Goal: Information Seeking & Learning: Learn about a topic

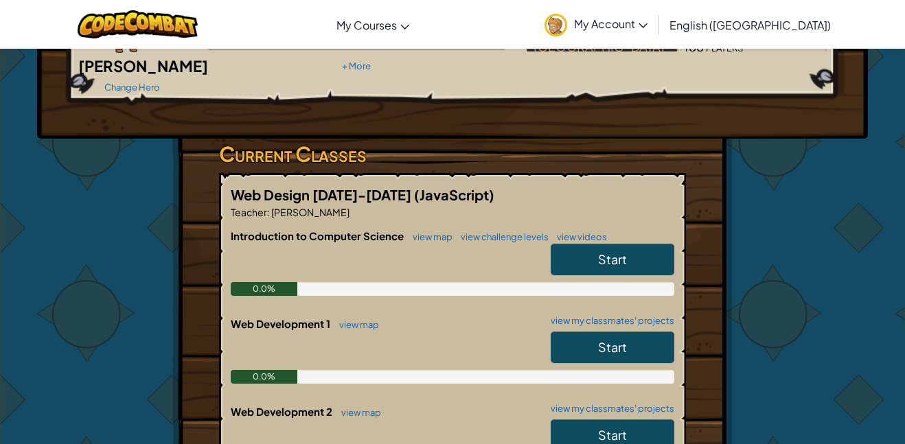
scroll to position [163, 0]
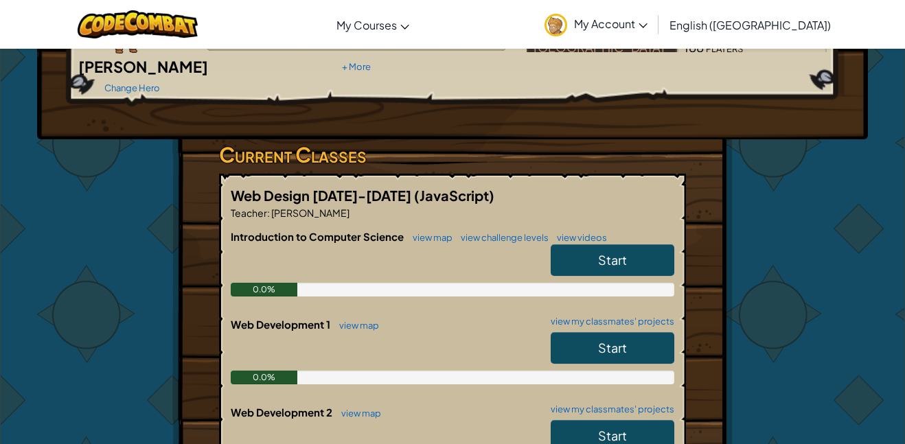
click at [635, 332] on link "Start" at bounding box center [612, 348] width 124 height 32
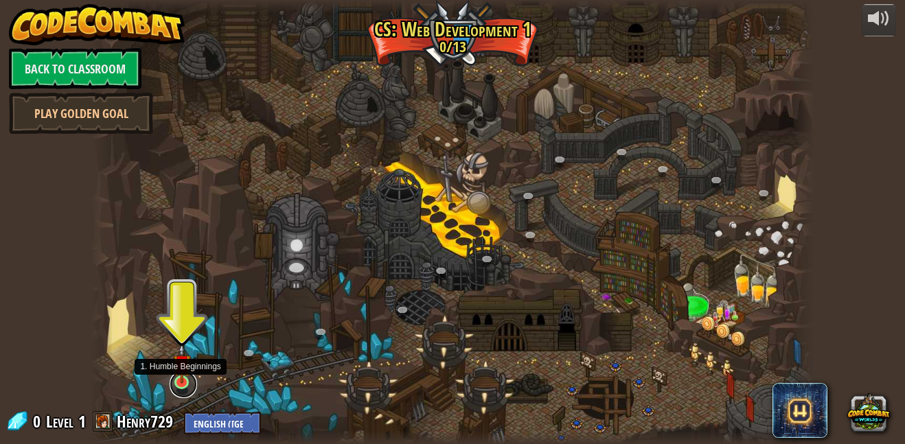
click at [183, 383] on link at bounding box center [183, 384] width 27 height 27
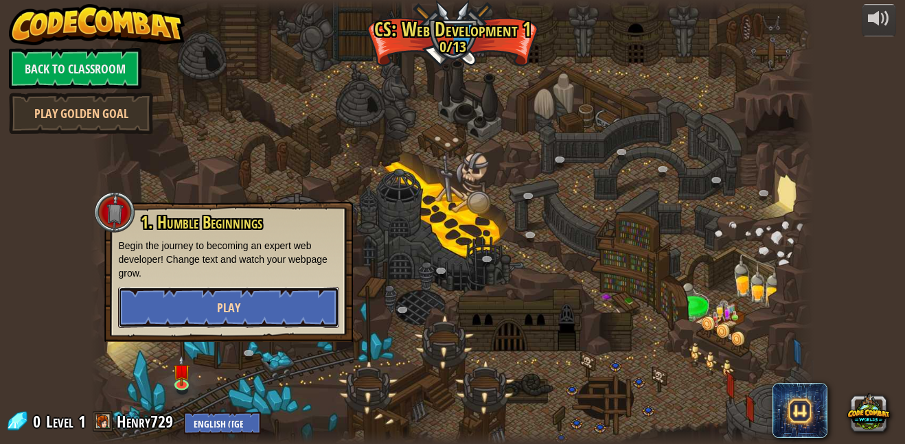
click at [290, 308] on button "Play" at bounding box center [228, 307] width 221 height 41
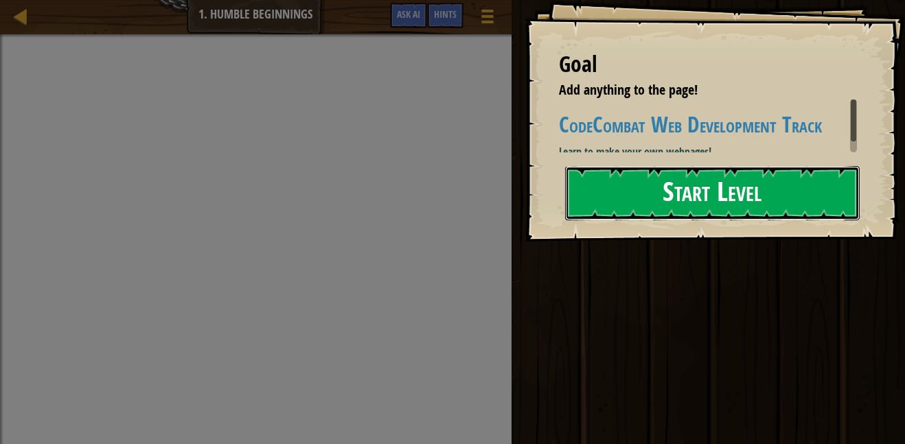
click at [775, 184] on button "Start Level" at bounding box center [712, 193] width 294 height 54
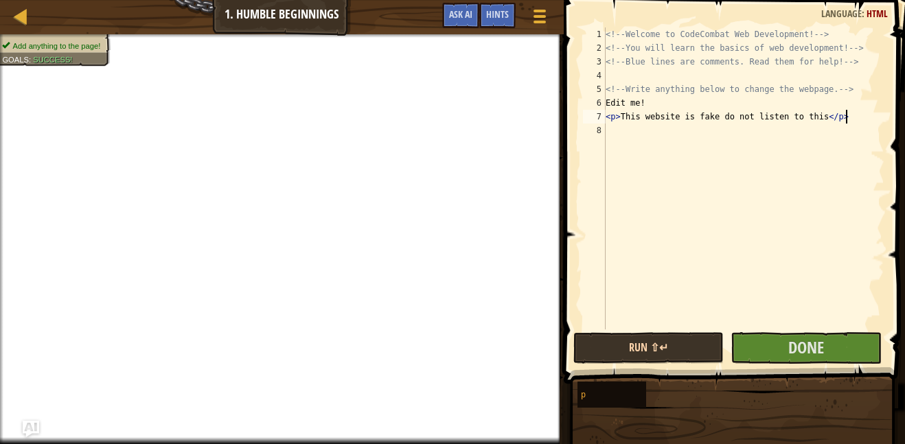
scroll to position [6, 34]
type textarea "<p> This website is fake do not listen to this</p>"
click at [662, 347] on button "Run ⇧↵" at bounding box center [648, 348] width 150 height 32
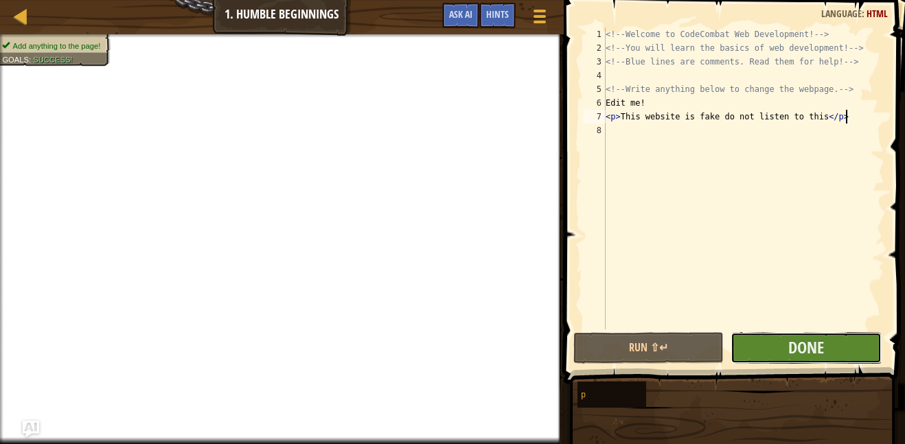
click at [747, 345] on button "Done" at bounding box center [805, 348] width 150 height 32
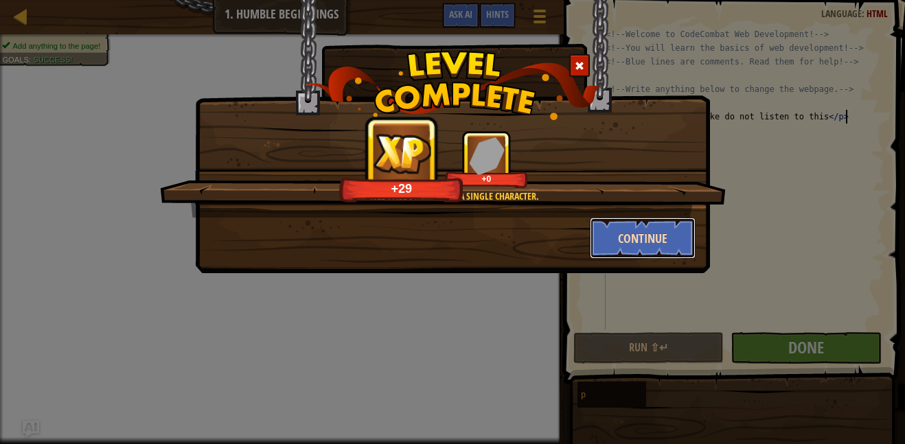
click at [675, 246] on button "Continue" at bounding box center [643, 238] width 106 height 41
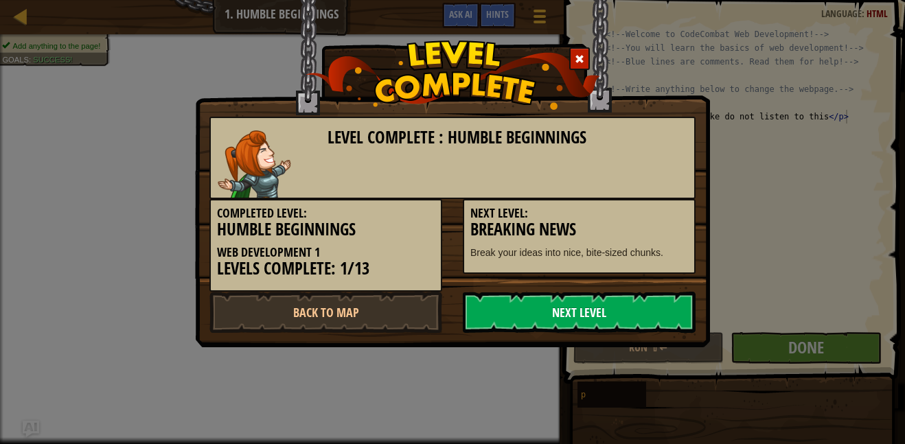
click at [650, 292] on link "Next Level" at bounding box center [579, 312] width 233 height 41
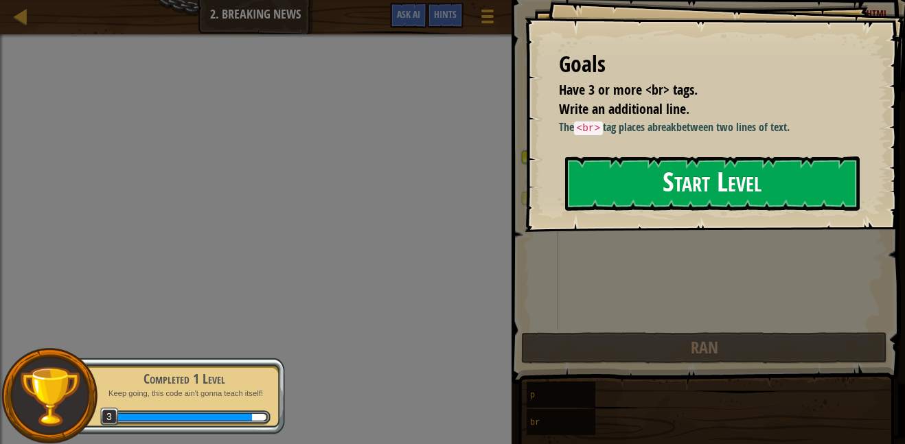
click at [662, 211] on button "Start Level" at bounding box center [712, 183] width 294 height 54
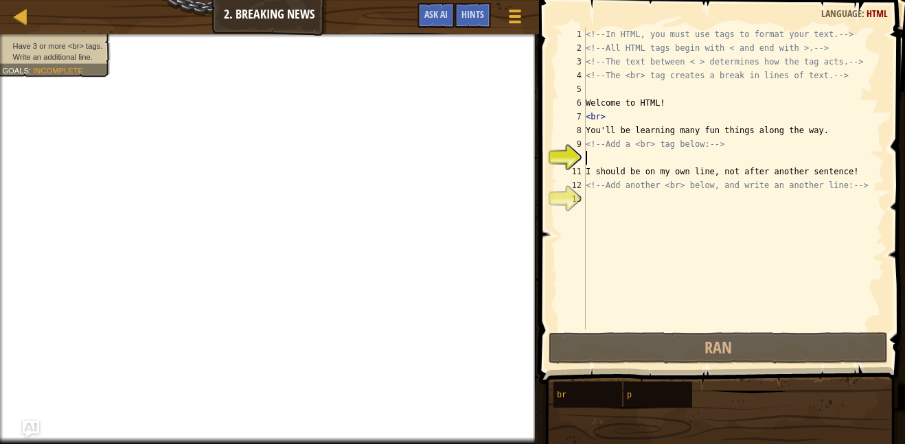
click at [861, 193] on div "<!-- In HTML, you must use tags to format your text. --> <!-- All HTML tags beg…" at bounding box center [733, 191] width 301 height 329
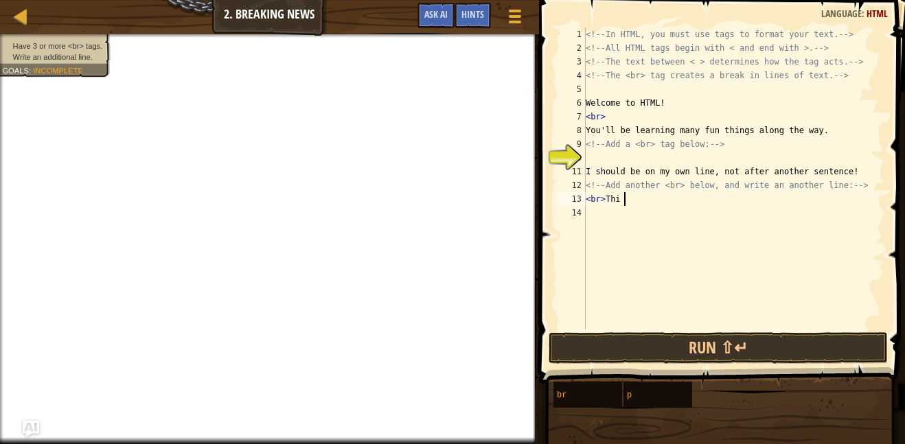
scroll to position [6, 5]
type textarea "<br> This is just another plain sentence"
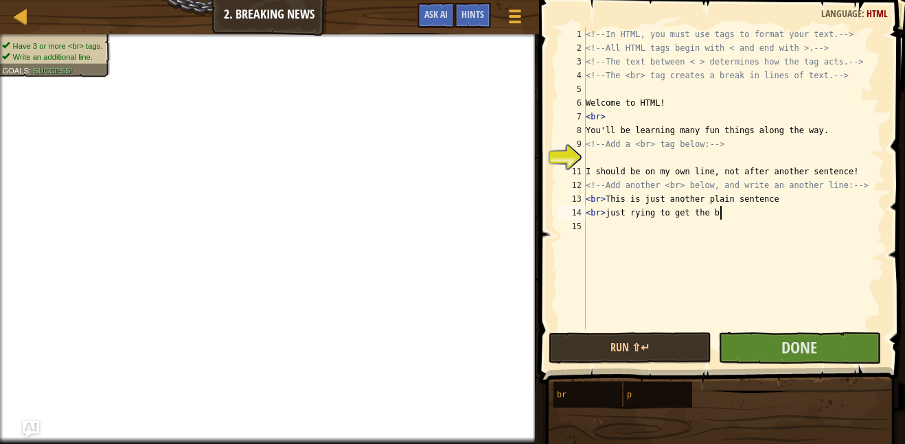
scroll to position [6, 19]
type textarea "<br> just rying to get the breaks in"
type textarea "<br> this is the last one"
click at [827, 351] on button "Done" at bounding box center [799, 348] width 163 height 32
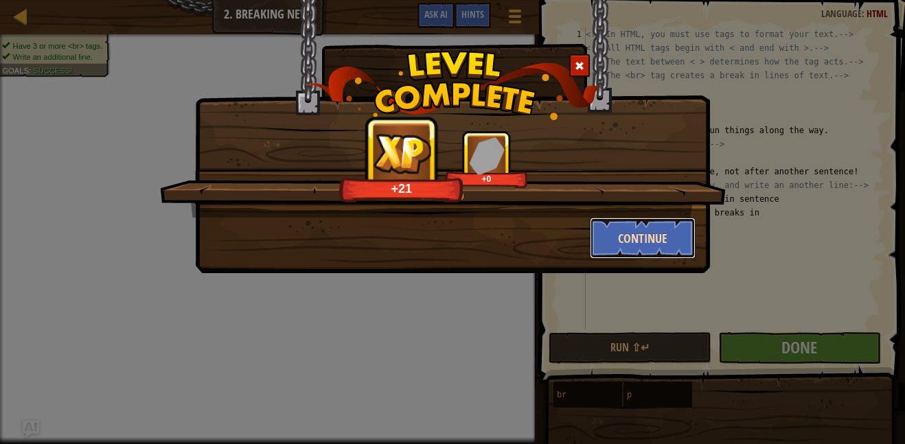
click at [653, 253] on button "Continue" at bounding box center [643, 238] width 106 height 41
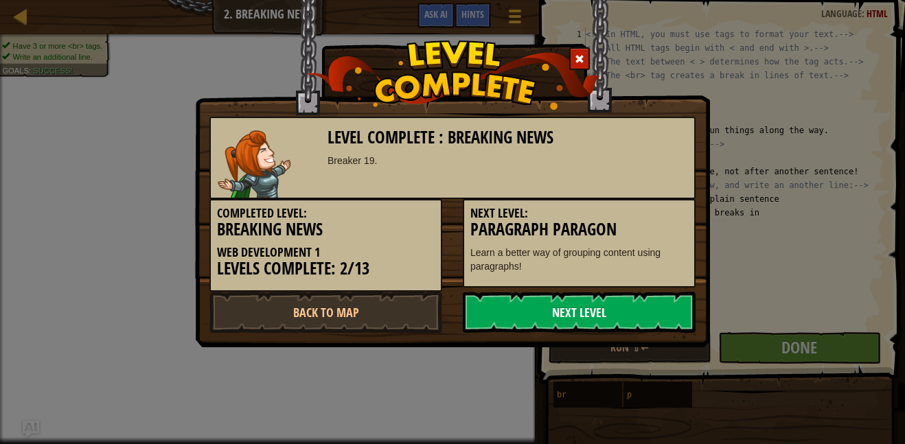
click at [617, 300] on link "Next Level" at bounding box center [579, 312] width 233 height 41
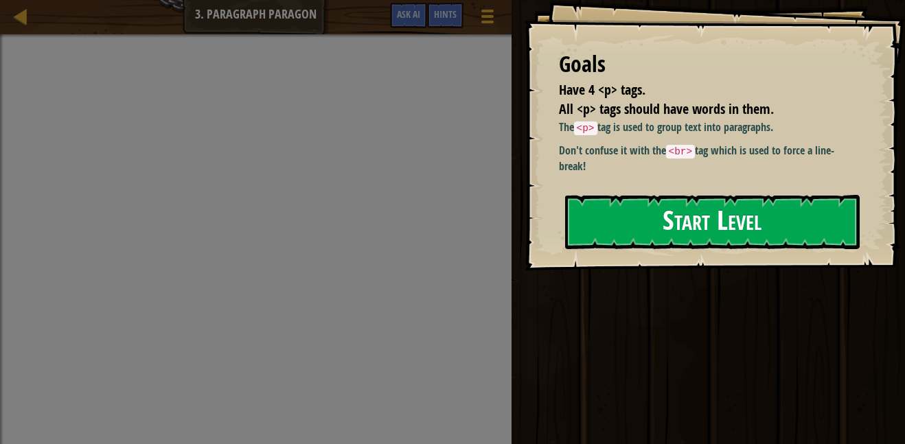
click at [656, 238] on button "Start Level" at bounding box center [712, 222] width 294 height 54
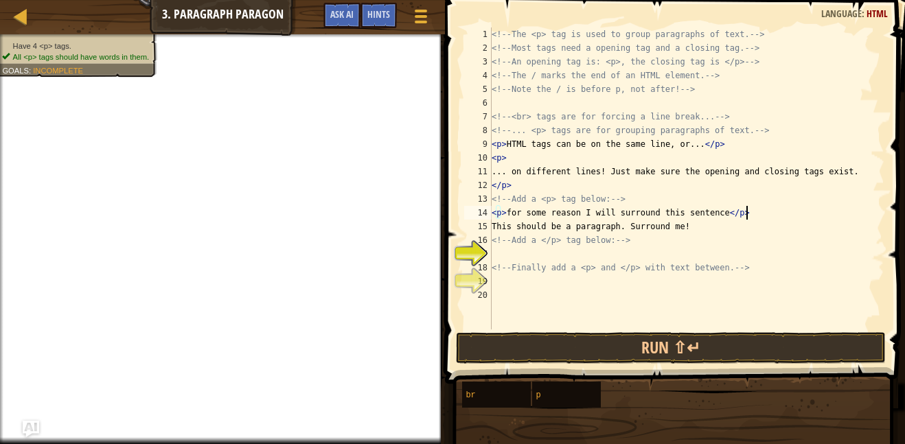
scroll to position [6, 36]
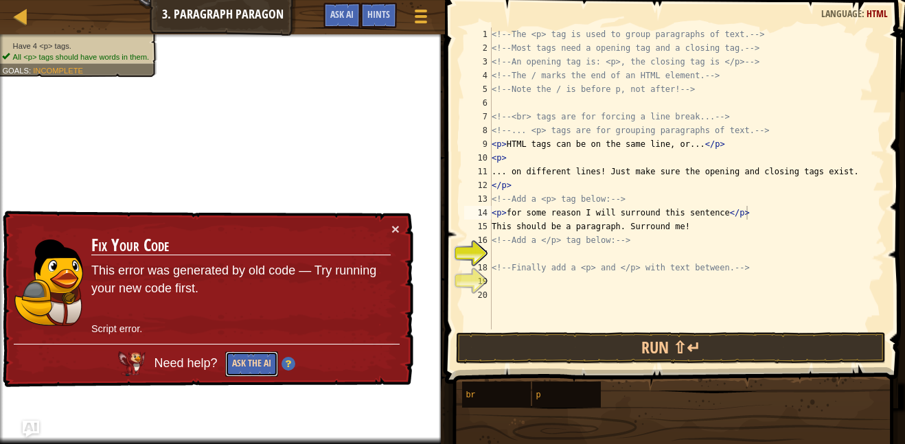
click at [239, 368] on button "Ask the AI" at bounding box center [251, 363] width 53 height 25
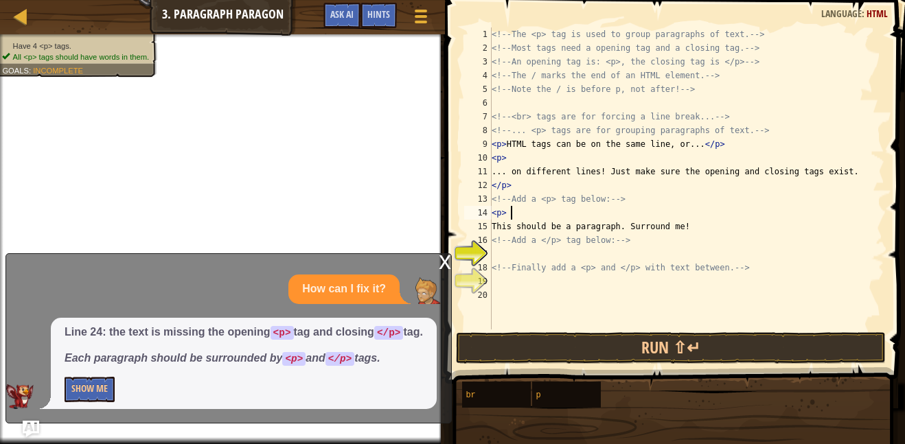
scroll to position [6, 1]
click at [446, 254] on div "x" at bounding box center [445, 261] width 12 height 14
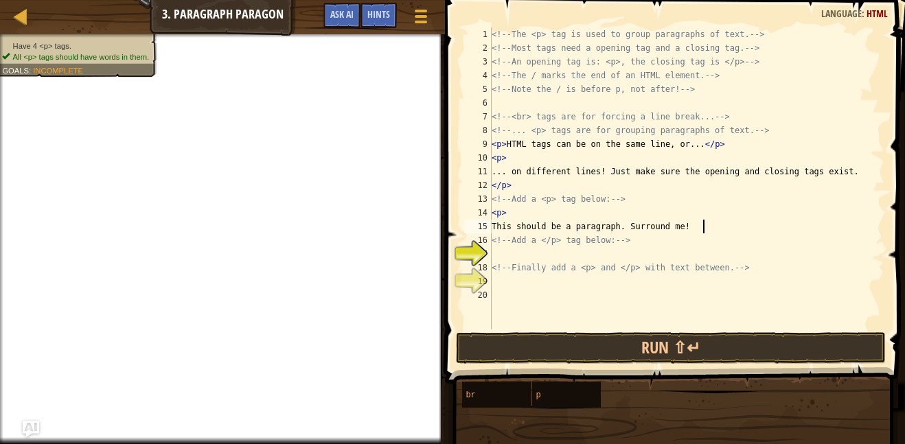
click at [709, 223] on div "<!-- The <p> tag is used to group paragraphs of text. --> <!-- Most tags need a…" at bounding box center [686, 191] width 395 height 329
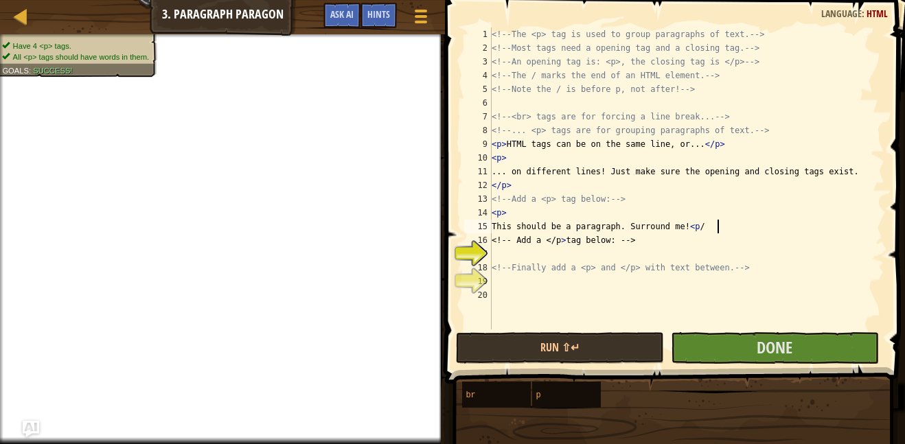
scroll to position [6, 32]
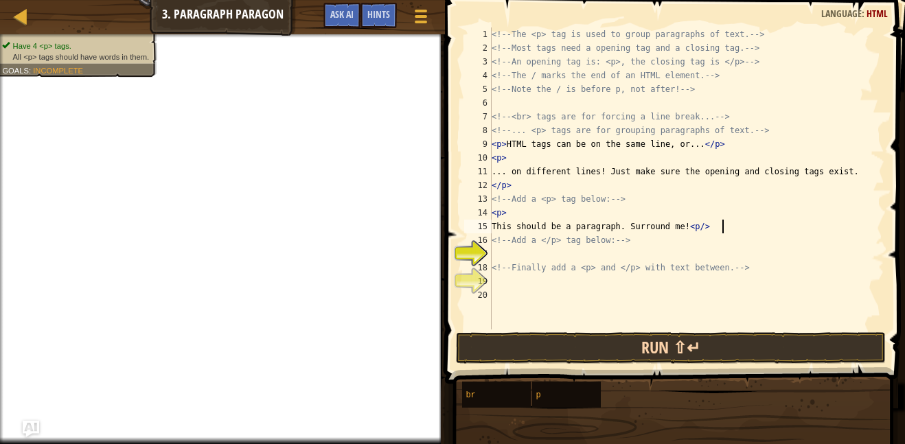
type textarea "This should be a paragraph. Surround me!<p/>"
click at [727, 362] on button "Run ⇧↵" at bounding box center [671, 348] width 430 height 32
click at [705, 353] on button "Run ⇧↵" at bounding box center [671, 348] width 430 height 32
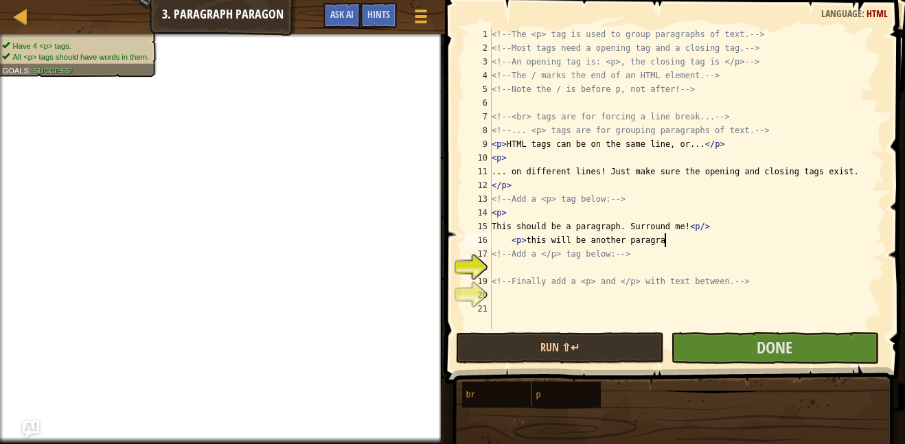
scroll to position [6, 25]
type textarea "<p> this will be another paragraph"
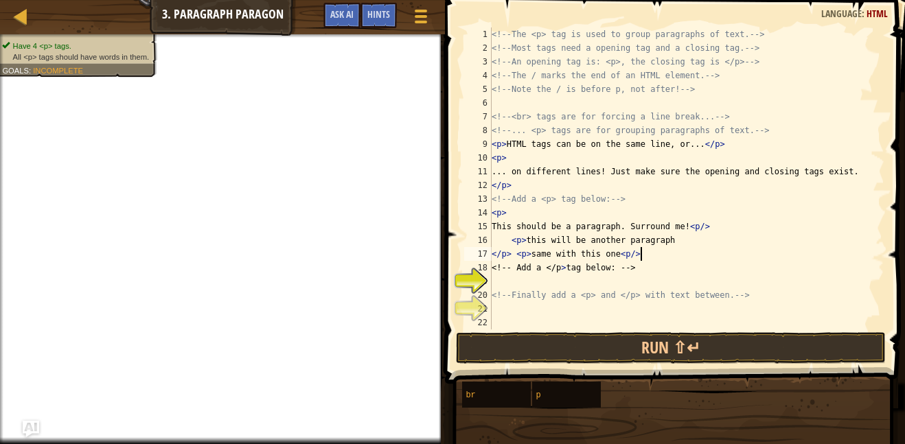
scroll to position [6, 21]
type textarea "</p> <p> same with this one<p/>"
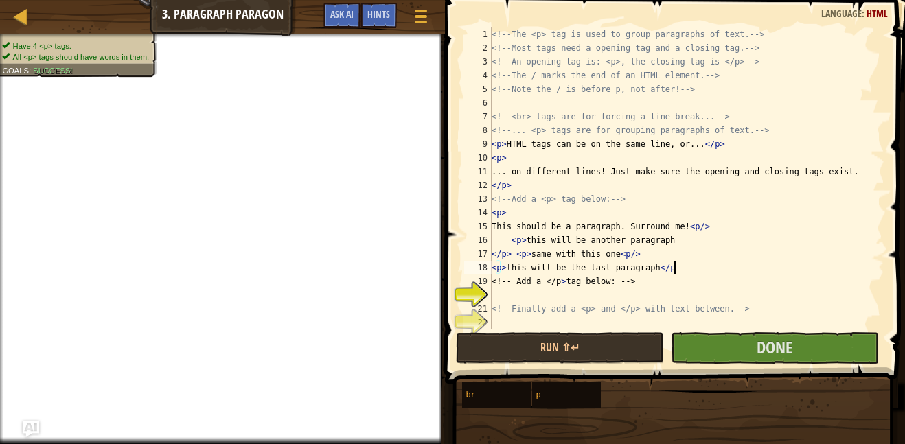
scroll to position [6, 26]
type textarea "<p> this will be the last paragraph</p>"
click at [766, 336] on span "Done" at bounding box center [774, 347] width 36 height 22
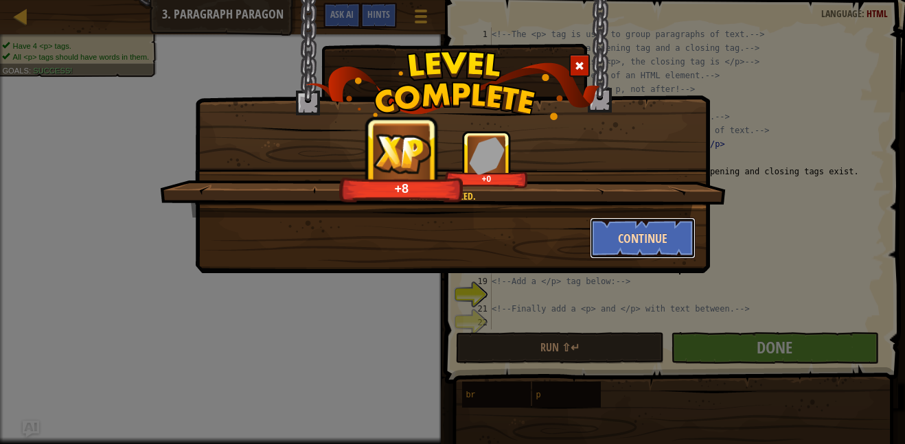
click at [633, 244] on button "Continue" at bounding box center [643, 238] width 106 height 41
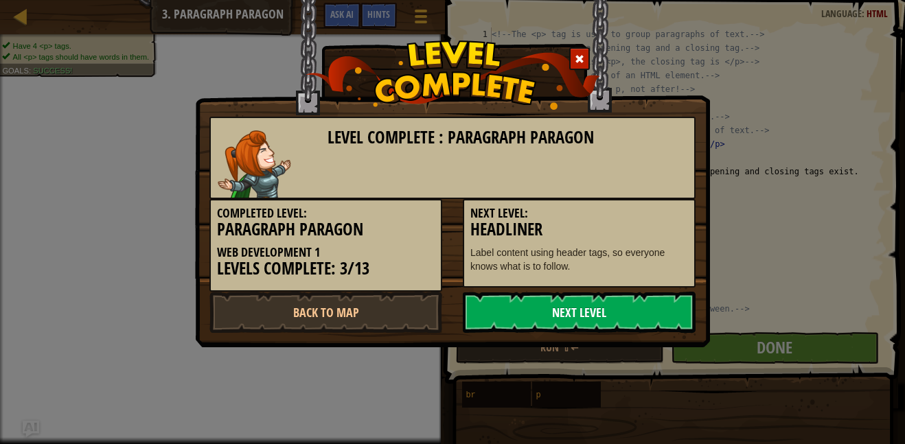
click at [606, 298] on link "Next Level" at bounding box center [579, 312] width 233 height 41
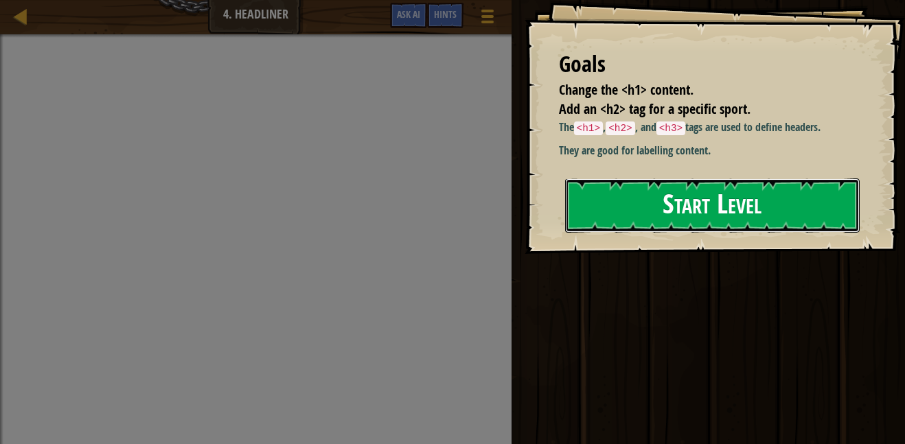
click at [629, 207] on button "Start Level" at bounding box center [712, 205] width 294 height 54
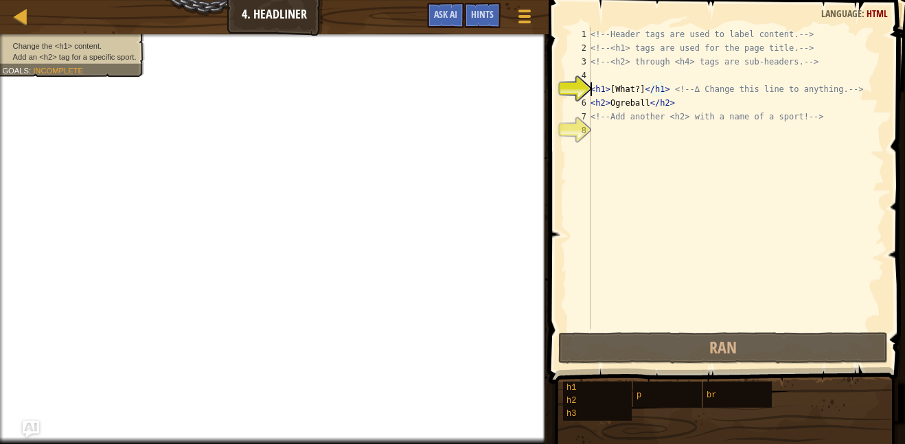
click at [642, 90] on div "<!-- Header tags are used to label content. --> <!-- <h1> tags are used for the…" at bounding box center [735, 191] width 296 height 329
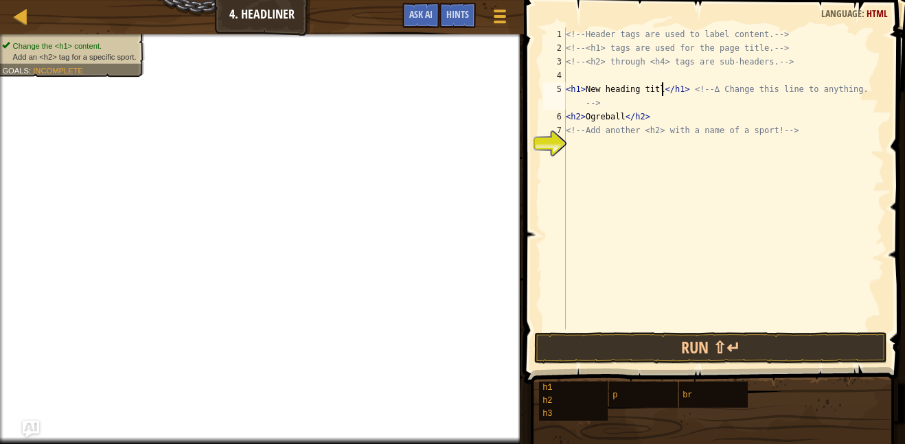
scroll to position [6, 15]
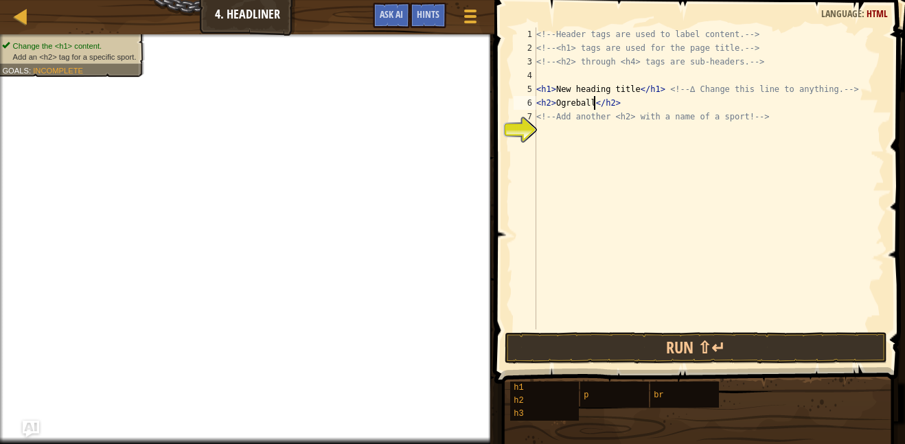
click at [592, 103] on div "<!-- Header tags are used to label content. --> <!-- <h1> tags are used for the…" at bounding box center [708, 191] width 351 height 329
type textarea "<h2>Basketball</h2>"
click at [625, 345] on button "Run ⇧↵" at bounding box center [695, 348] width 382 height 32
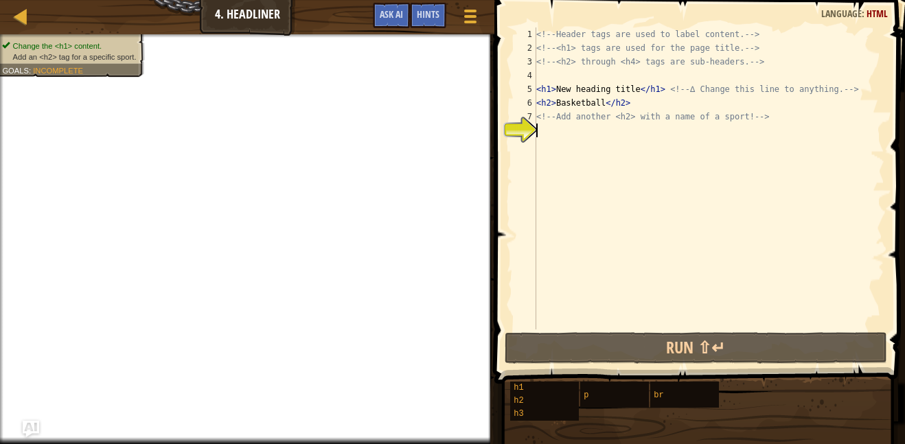
click at [559, 151] on div "<!-- Header tags are used to label content. --> <!-- <h1> tags are used for the…" at bounding box center [708, 191] width 351 height 329
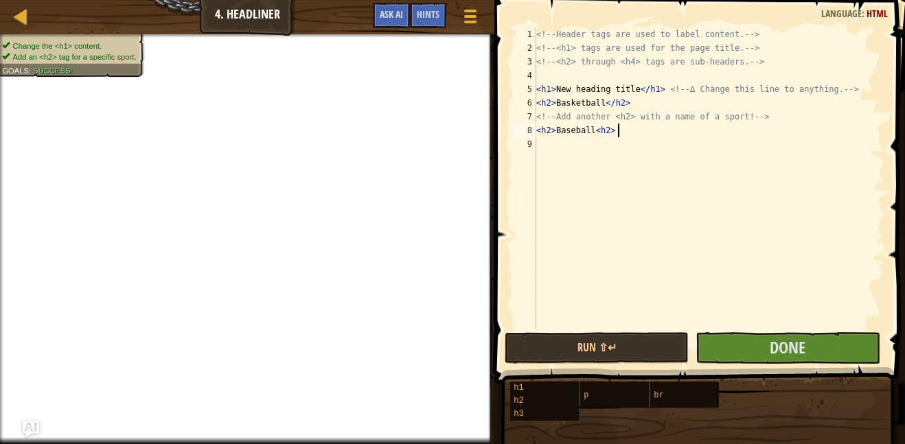
scroll to position [6, 11]
type textarea "<h2> Baseball<h2>"
click at [764, 351] on button "Done" at bounding box center [787, 348] width 184 height 32
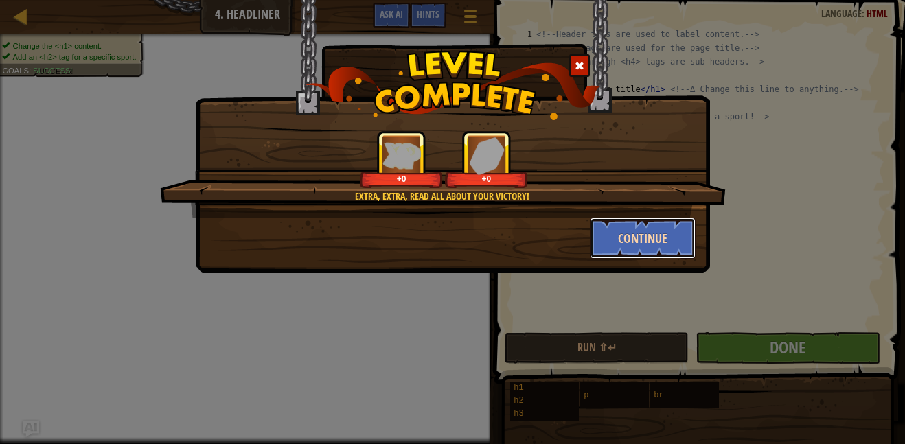
click at [614, 237] on button "Continue" at bounding box center [643, 238] width 106 height 41
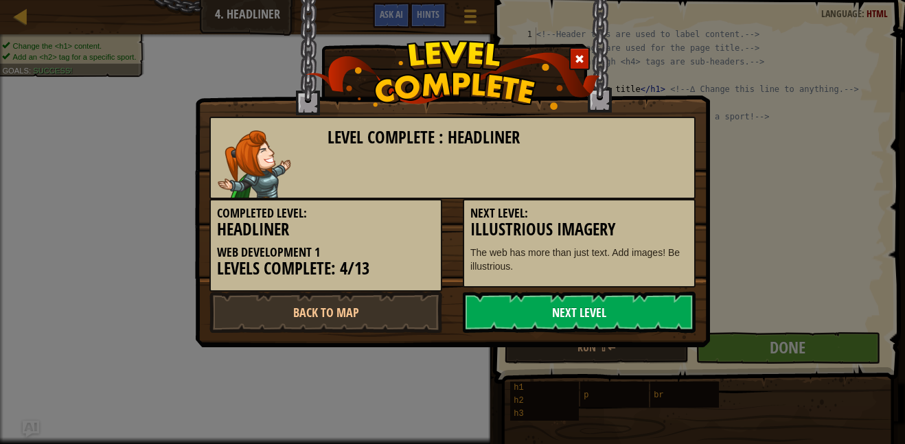
click at [610, 306] on link "Next Level" at bounding box center [579, 312] width 233 height 41
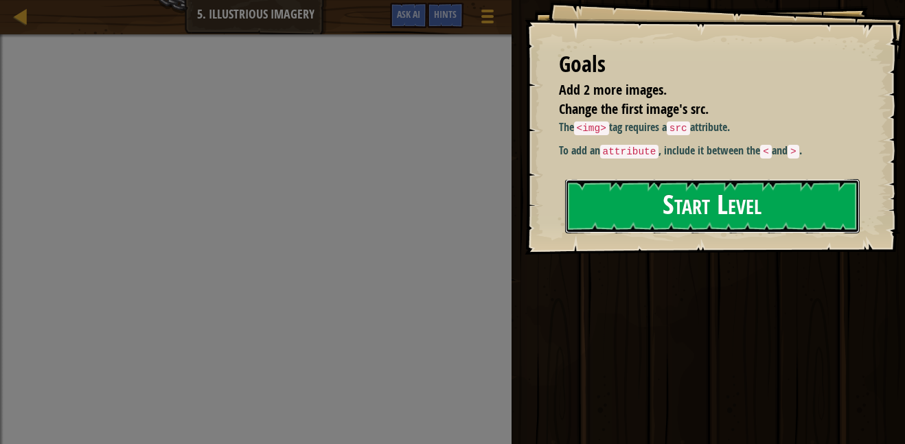
click at [638, 218] on button "Start Level" at bounding box center [712, 206] width 294 height 54
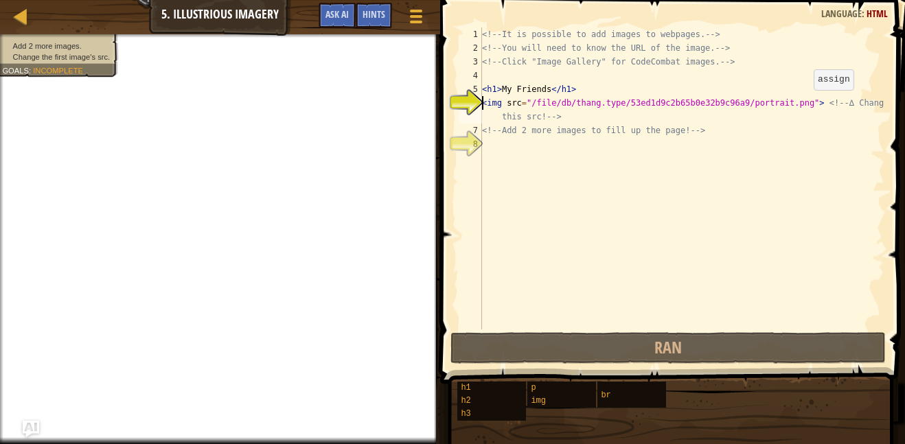
click at [801, 103] on div "<!-- It is possible to add images to webpages. --> <!-- You will need to know t…" at bounding box center [681, 191] width 405 height 329
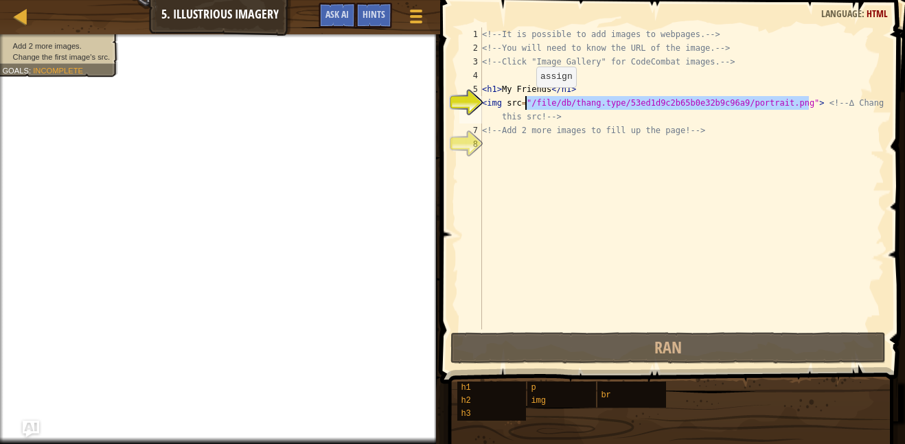
drag, startPoint x: 808, startPoint y: 102, endPoint x: 524, endPoint y: 101, distance: 284.8
click at [524, 101] on div "<!-- It is possible to add images to webpages. --> <!-- You will need to know t…" at bounding box center [681, 191] width 405 height 329
type textarea "<img src=> <!-- ∆ Change this src! -->"
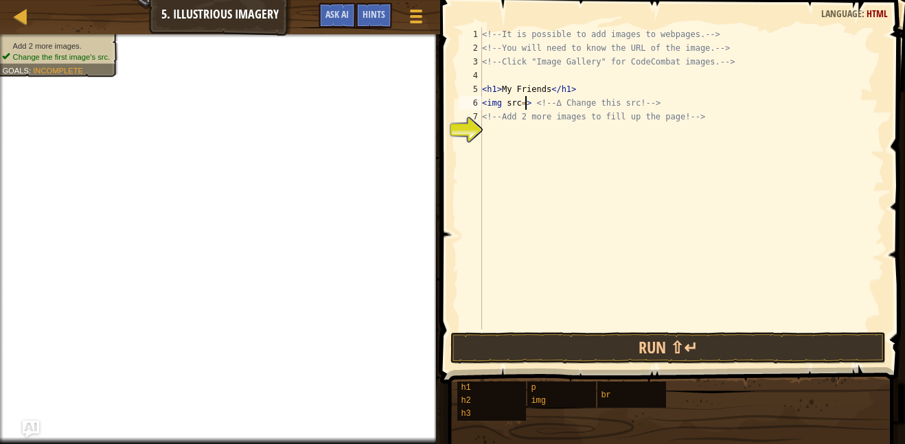
click at [469, 132] on div "8" at bounding box center [470, 131] width 23 height 14
click at [526, 104] on div "<!-- It is possible to add images to webpages. --> <!-- You will need to know t…" at bounding box center [681, 191] width 405 height 329
type textarea "<img src=> <!-- ∆ Change this src! -->"
click at [564, 138] on div "<!-- It is possible to add images to webpages. --> <!-- You will need to know t…" at bounding box center [681, 191] width 405 height 329
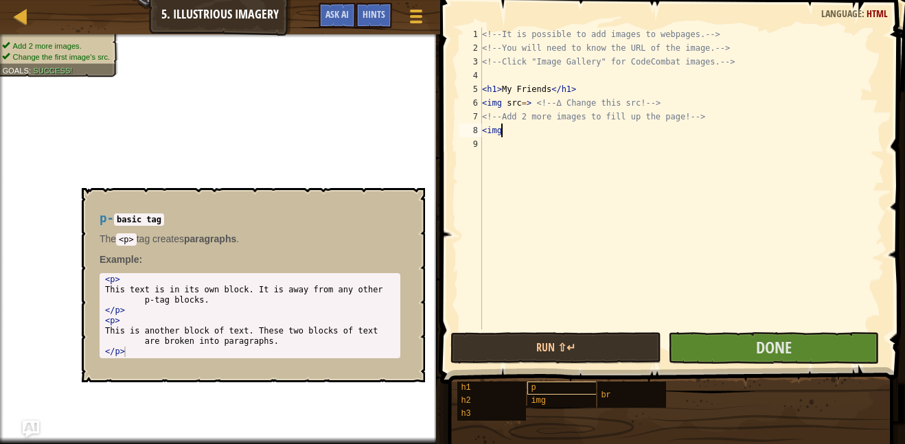
type textarea "<img"
click at [549, 384] on div "p" at bounding box center [572, 388] width 91 height 13
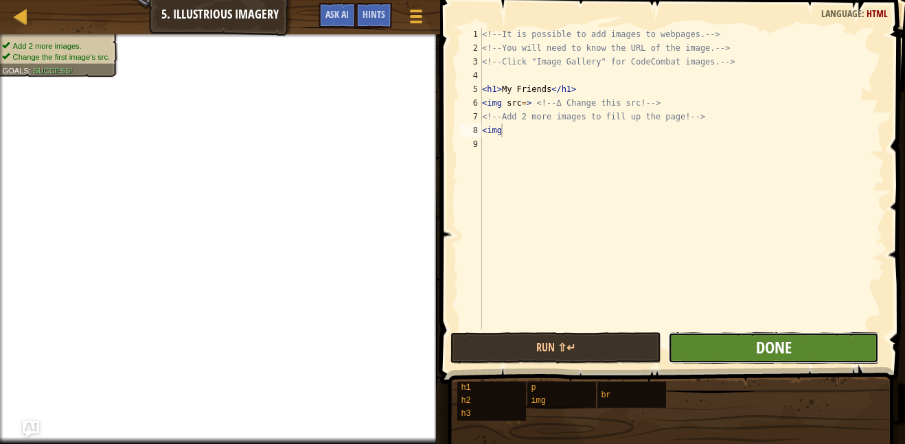
click at [765, 352] on span "Done" at bounding box center [774, 347] width 36 height 22
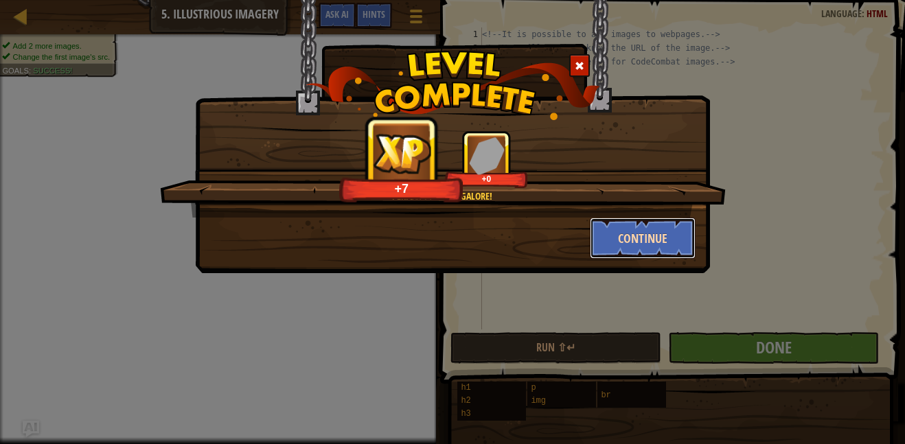
click at [607, 226] on button "Continue" at bounding box center [643, 238] width 106 height 41
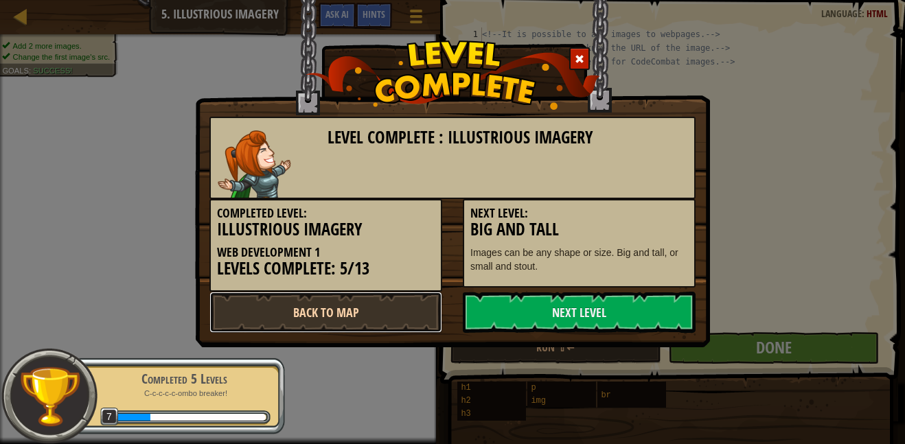
click at [397, 304] on link "Back to Map" at bounding box center [325, 312] width 233 height 41
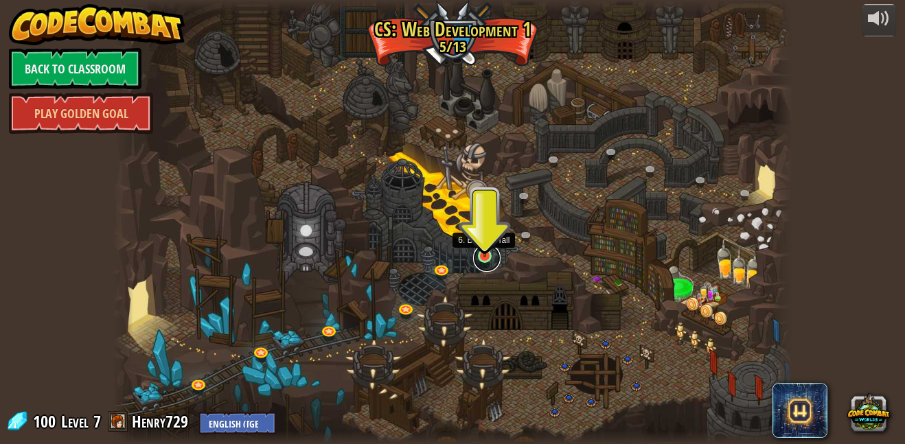
click at [485, 260] on link at bounding box center [486, 257] width 27 height 27
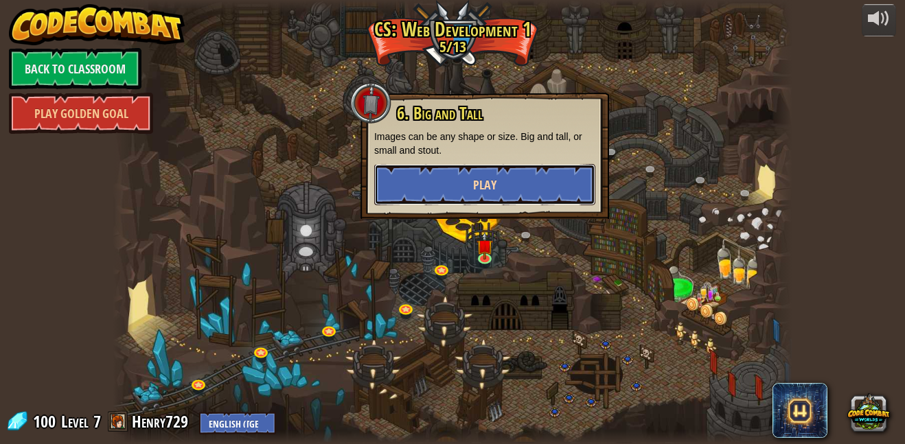
click at [446, 178] on button "Play" at bounding box center [484, 184] width 221 height 41
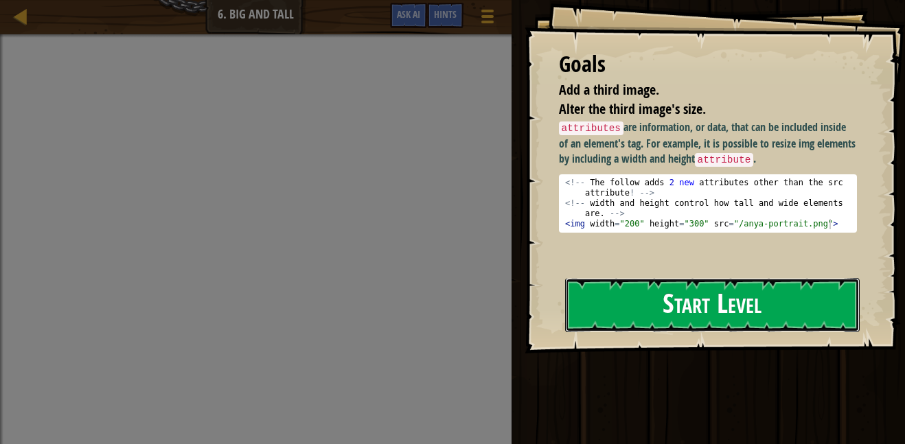
click at [605, 278] on button "Start Level" at bounding box center [712, 305] width 294 height 54
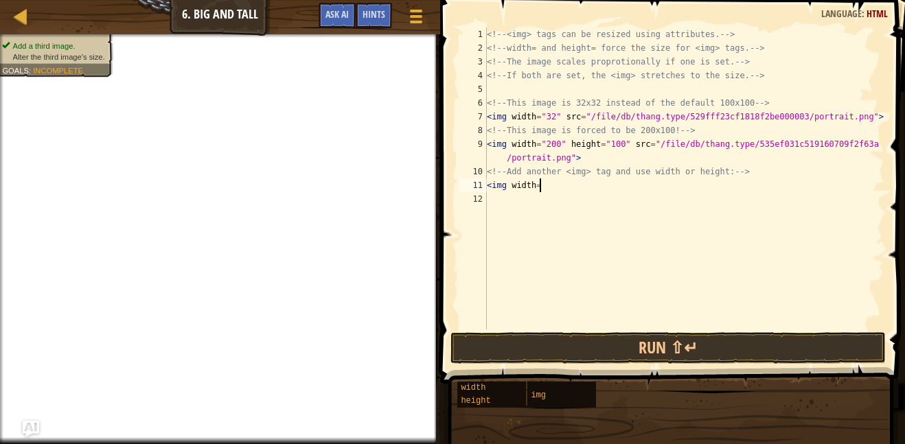
scroll to position [6, 7]
click at [553, 143] on div "<!-- <img> tags can be resized using attributes. --> <!-- width= and height= fo…" at bounding box center [684, 191] width 400 height 329
click at [546, 187] on div "<!-- <img> tags can be resized using attributes. --> <!-- width= and height= fo…" at bounding box center [684, 191] width 400 height 329
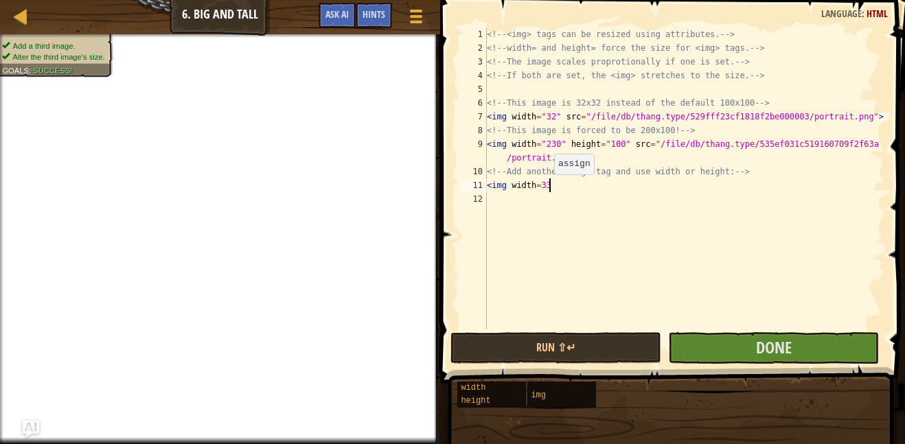
scroll to position [6, 9]
type textarea "<img width=330"
click at [720, 343] on button "Done" at bounding box center [773, 348] width 211 height 32
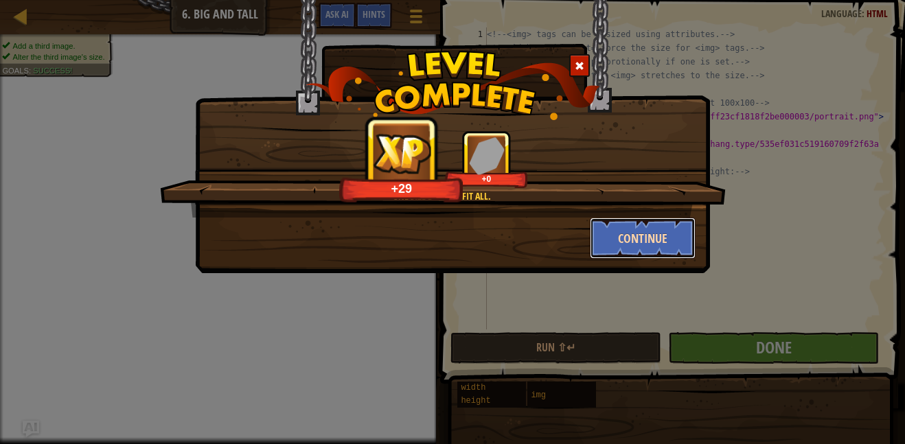
click at [649, 249] on button "Continue" at bounding box center [643, 238] width 106 height 41
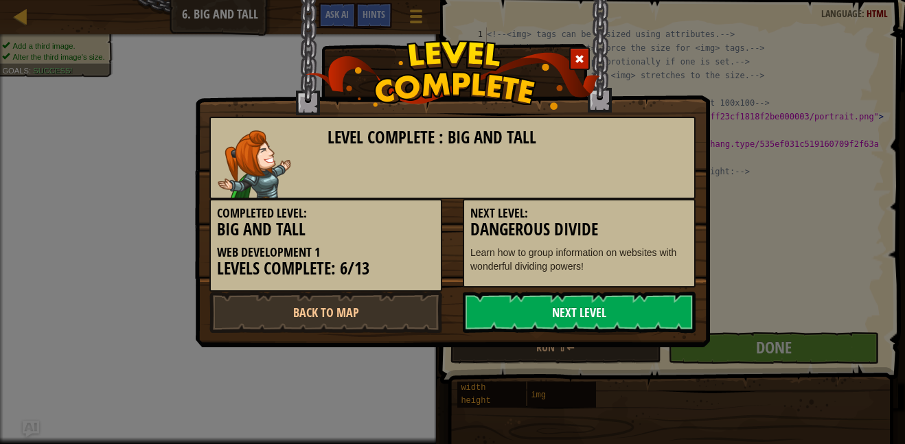
click at [651, 300] on link "Next Level" at bounding box center [579, 312] width 233 height 41
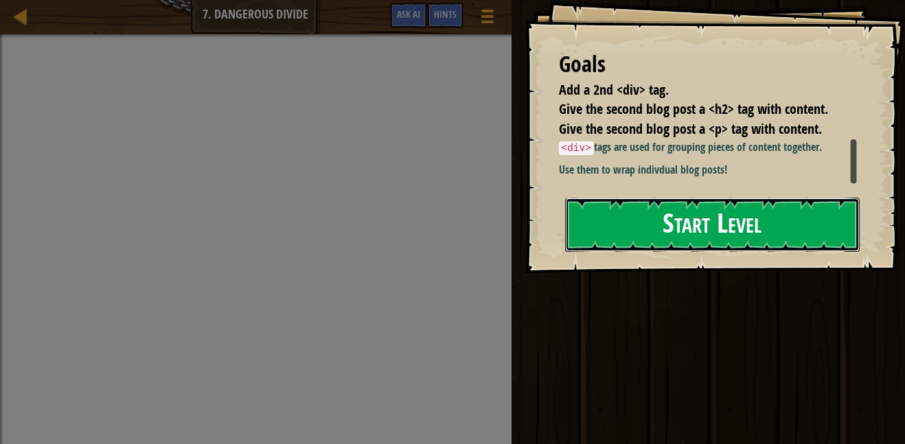
click at [718, 233] on button "Start Level" at bounding box center [712, 225] width 294 height 54
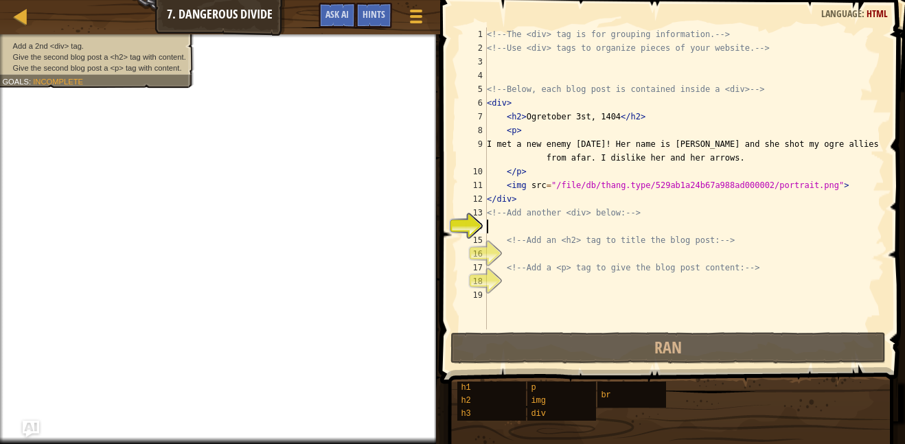
click at [528, 254] on div "<!-- The <div> tag is for grouping information. --> <!-- Use <div> tags to orga…" at bounding box center [684, 191] width 400 height 329
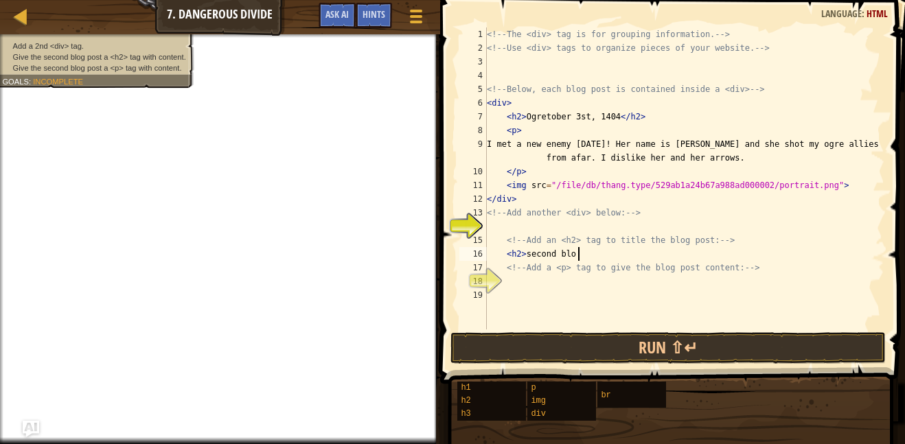
scroll to position [6, 12]
type textarea "<"
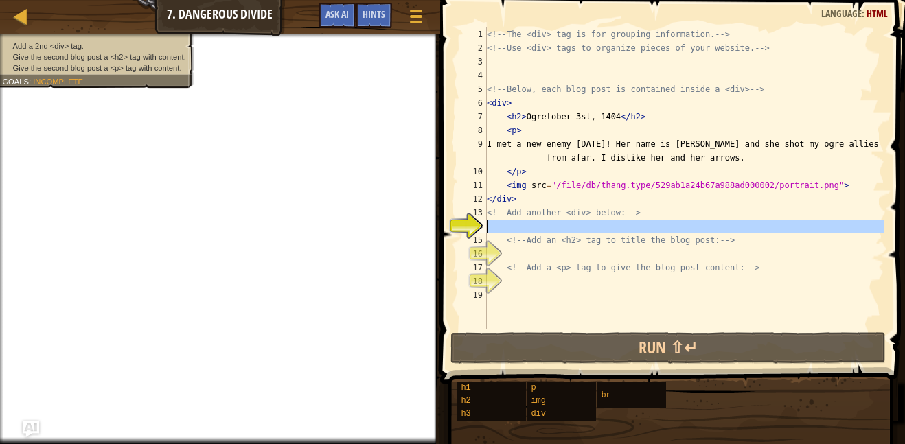
click at [468, 226] on div "14" at bounding box center [472, 227] width 27 height 14
type textarea "<!-- Add an <h2> tag to title the blog post: -->"
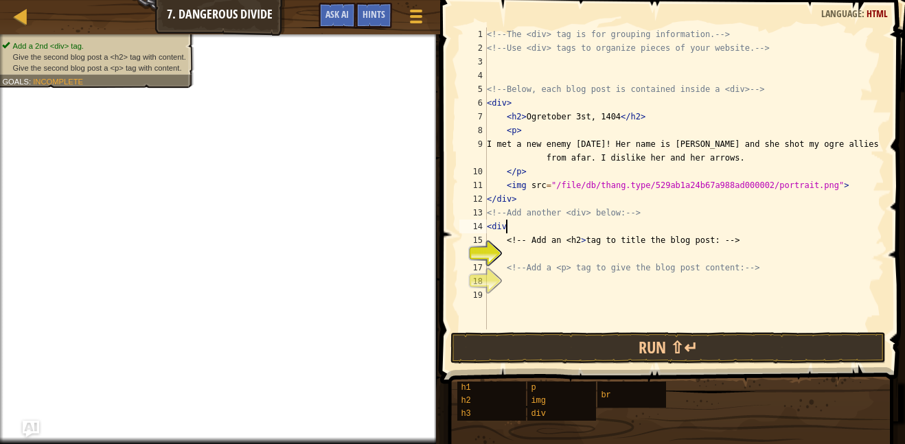
scroll to position [6, 3]
click at [522, 242] on div "<!-- The <div> tag is for grouping information. --> <!-- Use <div> tags to orga…" at bounding box center [684, 191] width 400 height 329
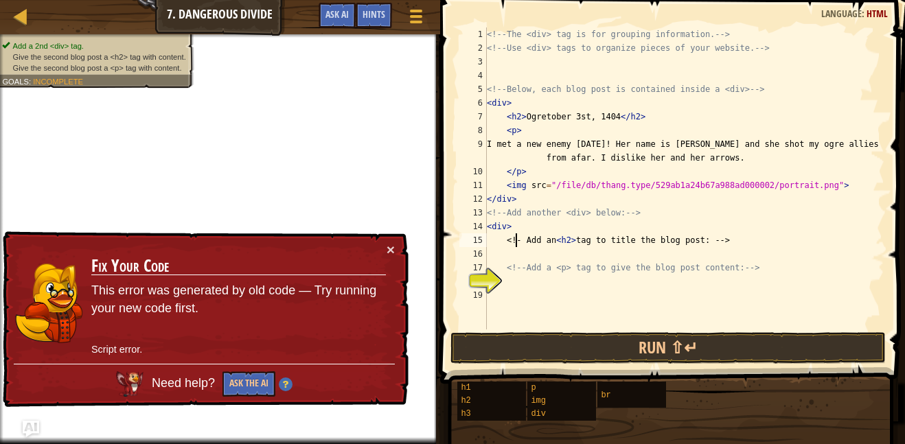
type textarea "<!-- Add an <h2> tag to title the blog post: -->"
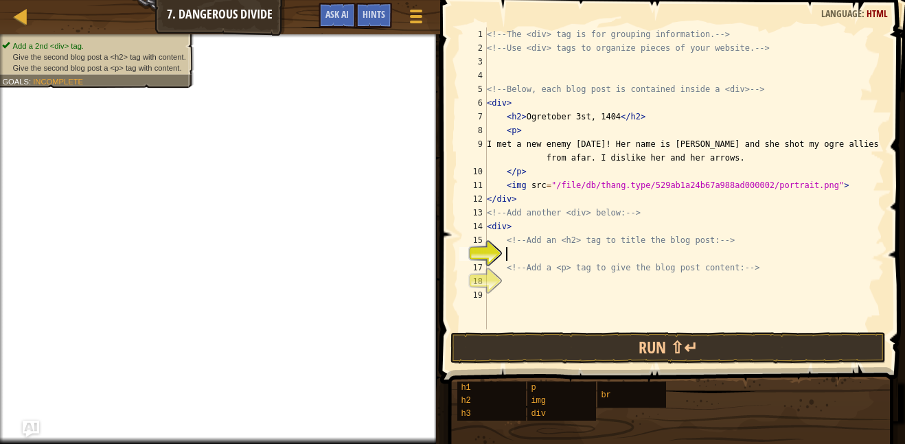
click at [544, 256] on div "<!-- The <div> tag is for grouping information. --> <!-- Use <div> tags to orga…" at bounding box center [684, 191] width 400 height 329
click at [750, 239] on div "<!-- The <div> tag is for grouping information. --> <!-- Use <div> tags to orga…" at bounding box center [684, 191] width 400 height 329
click at [774, 266] on div "<!-- The <div> tag is for grouping information. --> <!-- Use <div> tags to orga…" at bounding box center [684, 191] width 400 height 329
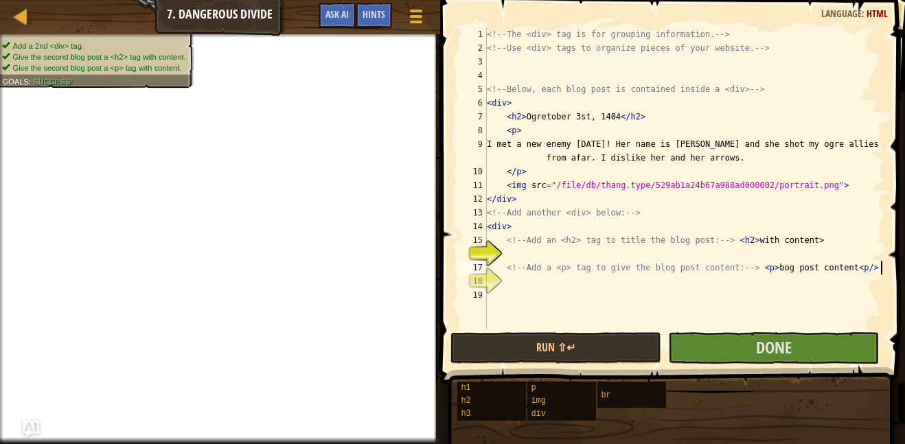
scroll to position [6, 56]
type textarea "<!-- Add a <p> tag to give the blog post content: --> <p> bog post content<p/>"
click at [797, 339] on button "Done" at bounding box center [773, 348] width 211 height 32
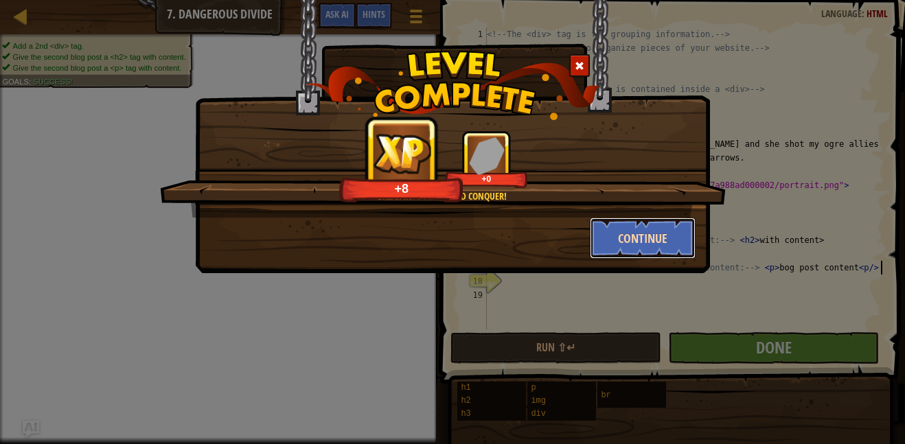
click at [657, 230] on button "Continue" at bounding box center [643, 238] width 106 height 41
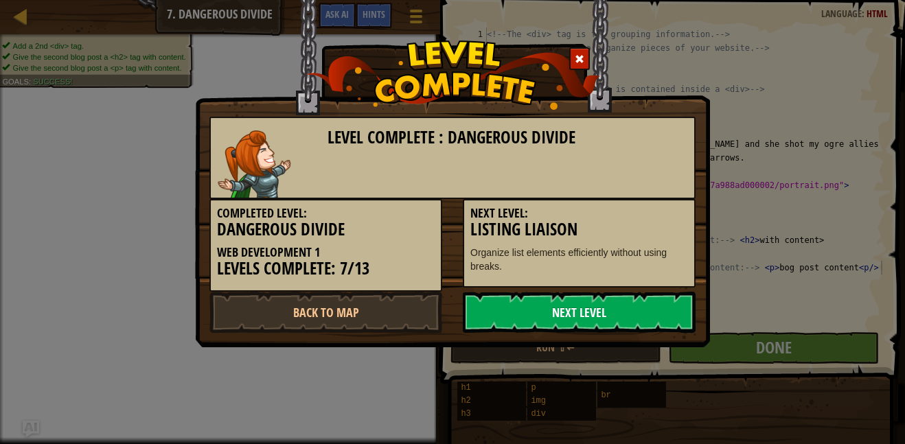
click at [592, 304] on link "Next Level" at bounding box center [579, 312] width 233 height 41
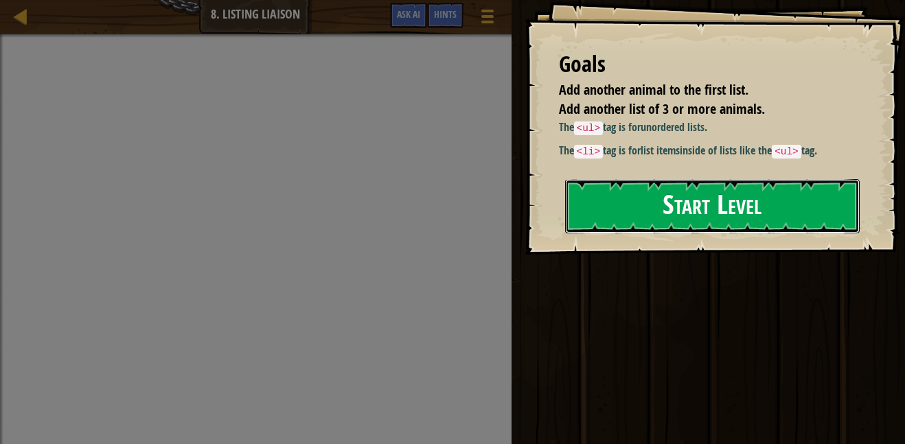
click at [699, 200] on button "Start Level" at bounding box center [712, 206] width 294 height 54
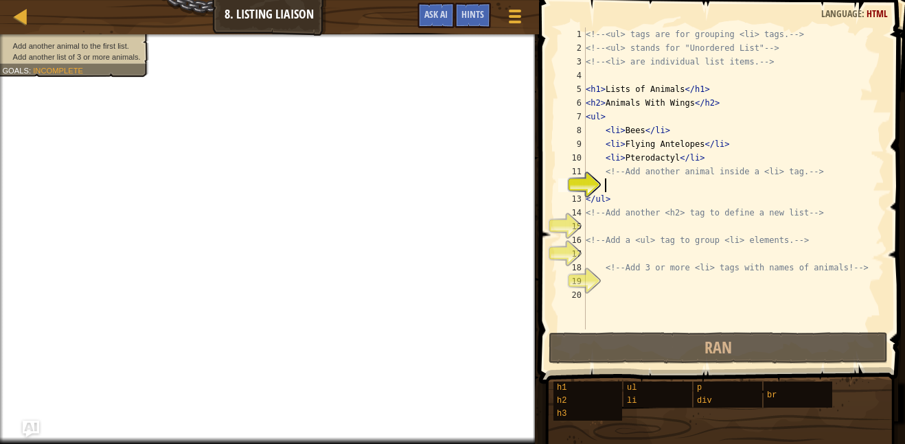
click at [852, 172] on div "<!-- <ul> tags are for grouping <li> tags. --> <!-- <ul> stands for "Unordered …" at bounding box center [733, 191] width 301 height 329
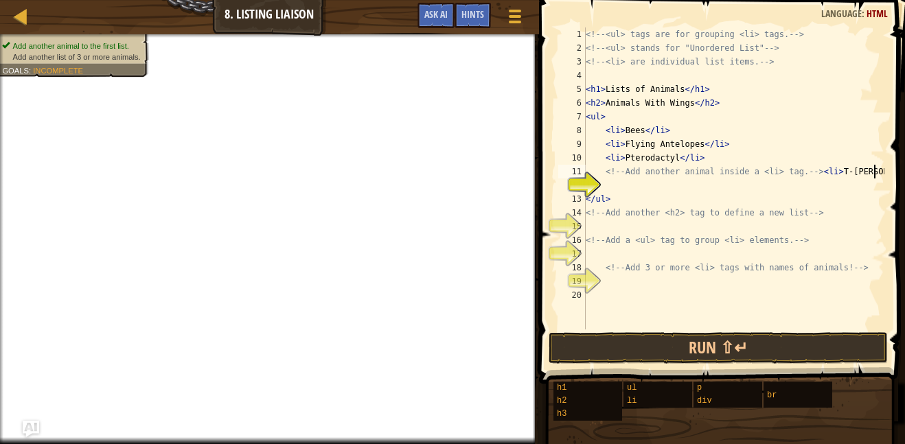
scroll to position [6, 40]
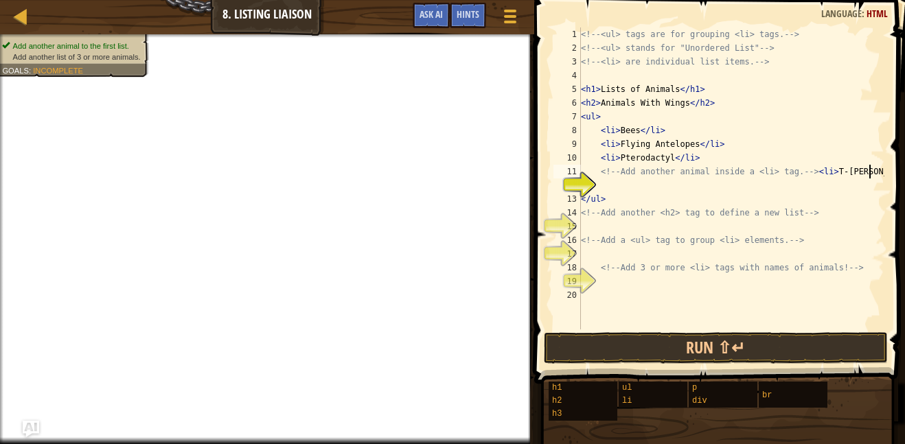
click at [851, 203] on div "<!-- <ul> tags are for grouping <li> tags. --> <!-- <ul> stands for "Unordered …" at bounding box center [731, 191] width 306 height 329
click at [856, 213] on div "<!-- <ul> tags are for grouping <li> tags. --> <!-- <ul> stands for "Unordered …" at bounding box center [731, 191] width 306 height 329
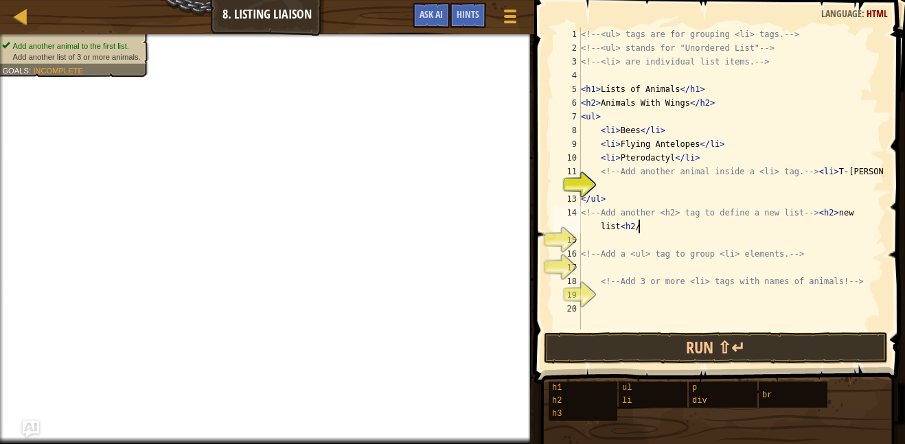
scroll to position [6, 47]
click at [841, 253] on div "<!-- <ul> tags are for grouping <li> tags. --> <!-- <ul> stands for "Unordered …" at bounding box center [731, 191] width 306 height 329
type textarea "<!-- Add a <ul> tag to group <li> elements. --><ul> <li> Cow"
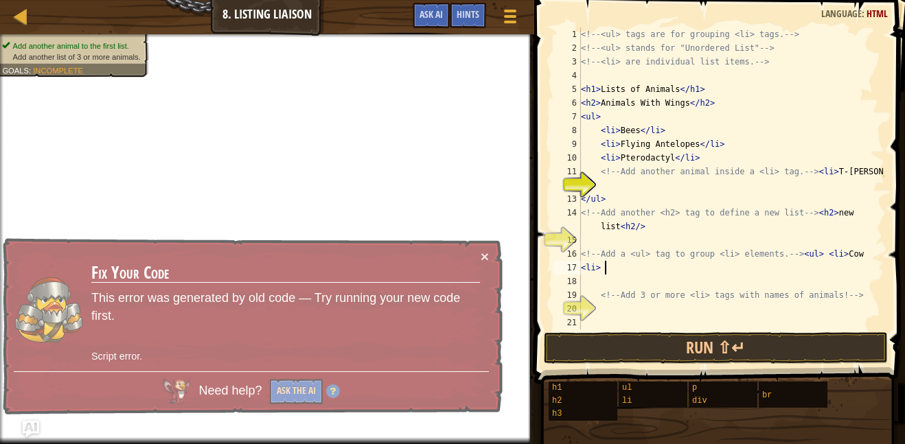
scroll to position [6, 1]
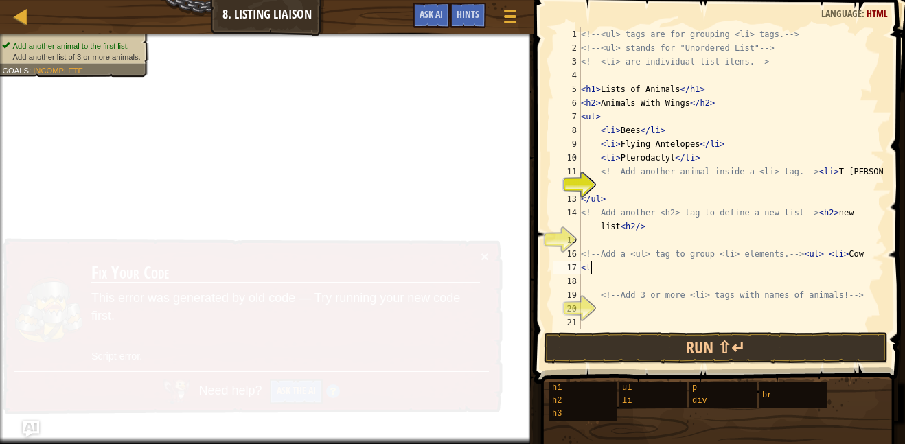
type textarea "<"
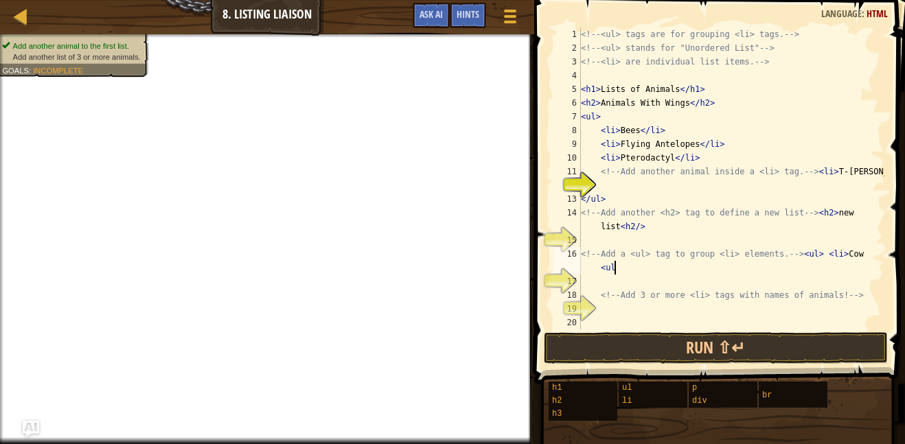
scroll to position [6, 43]
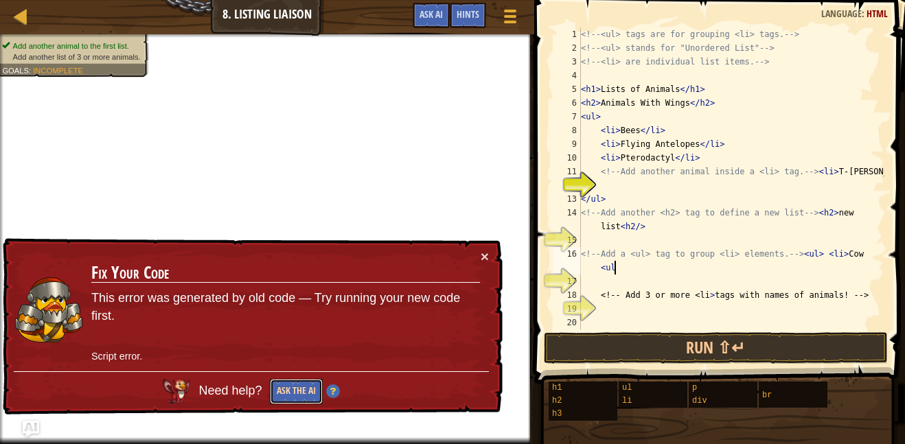
click at [295, 397] on button "Ask the AI" at bounding box center [296, 391] width 53 height 25
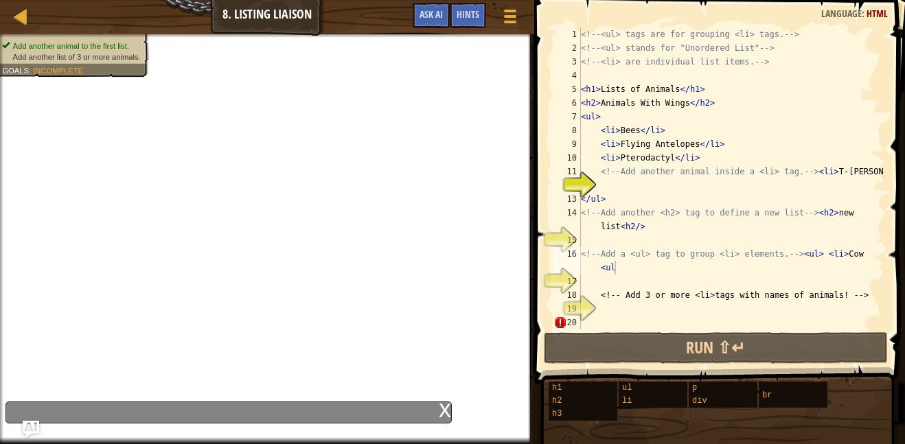
click at [295, 397] on div "× Fix Your Code Line 20: InvalidCharacterError: Failed to execute 'setAttribute…" at bounding box center [251, 321] width 505 height 174
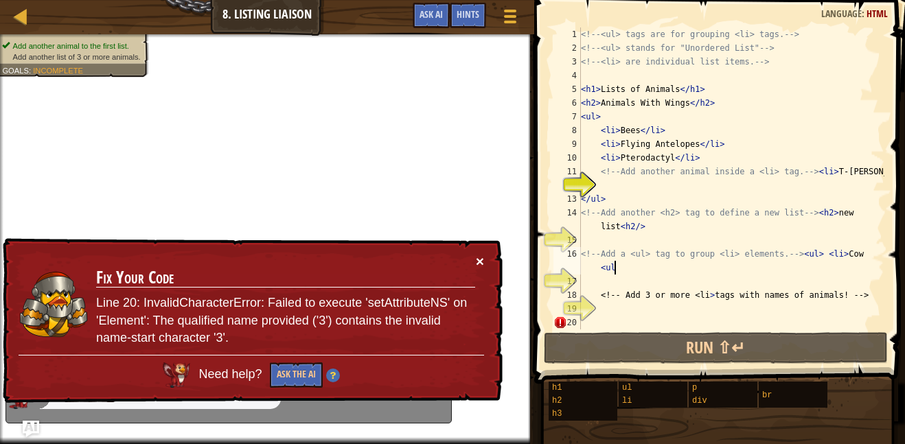
click at [476, 263] on button "×" at bounding box center [480, 261] width 8 height 14
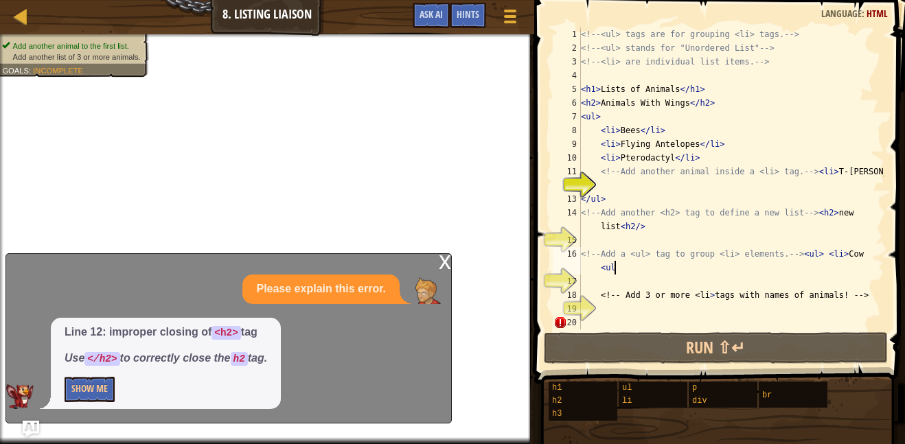
click at [623, 225] on div "<!-- <ul> tags are for grouping <li> tags. --> <!-- <ul> stands for "Unordered …" at bounding box center [731, 191] width 306 height 329
type textarea "<!-- Add another <h2> tag to define a new list --><h2> new list<h2/>"
click at [690, 191] on div "<!-- <ul> tags are for grouping <li> tags. --> <!-- <ul> stands for "Unordered …" at bounding box center [731, 191] width 306 height 329
click at [634, 226] on div "<!-- <ul> tags are for grouping <li> tags. --> <!-- <ul> stands for "Unordered …" at bounding box center [731, 191] width 306 height 329
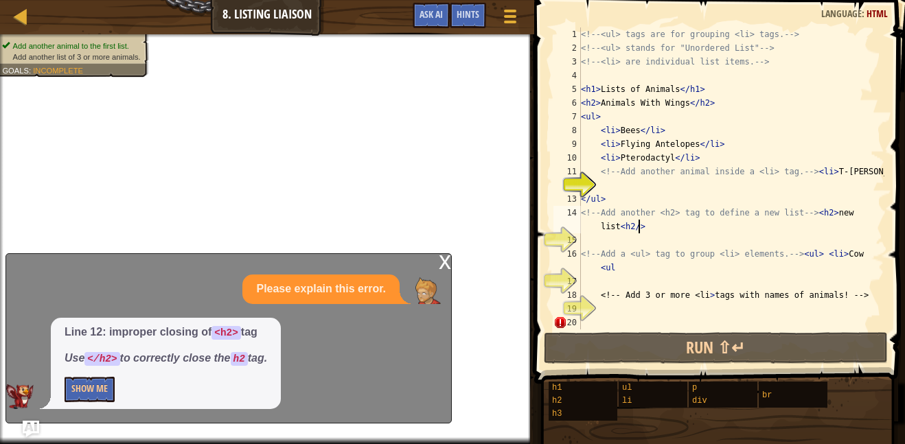
click at [639, 224] on div "<!-- <ul> tags are for grouping <li> tags. --> <!-- <ul> stands for "Unordered …" at bounding box center [731, 191] width 306 height 329
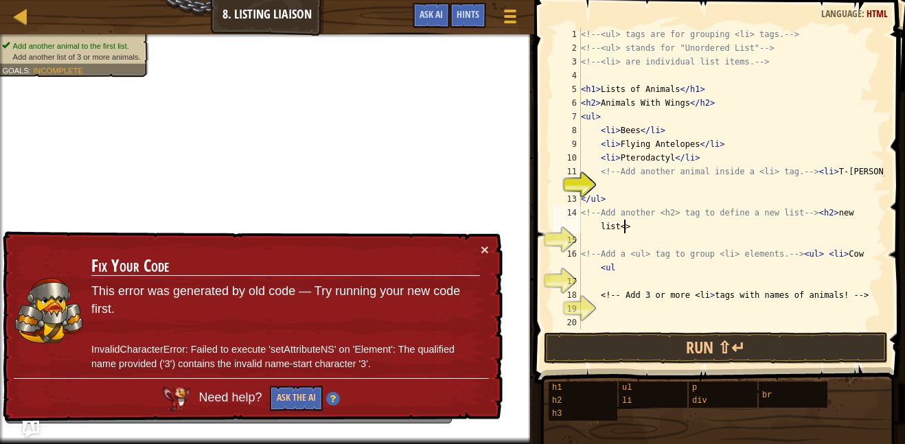
scroll to position [6, 45]
type textarea "<!-- Add another <h2> tag to define a new list --><h2> new list</h2>"
click at [622, 186] on div "<!-- <ul> tags are for grouping <li> tags. --> <!-- <ul> stands for "Unordered …" at bounding box center [731, 191] width 306 height 329
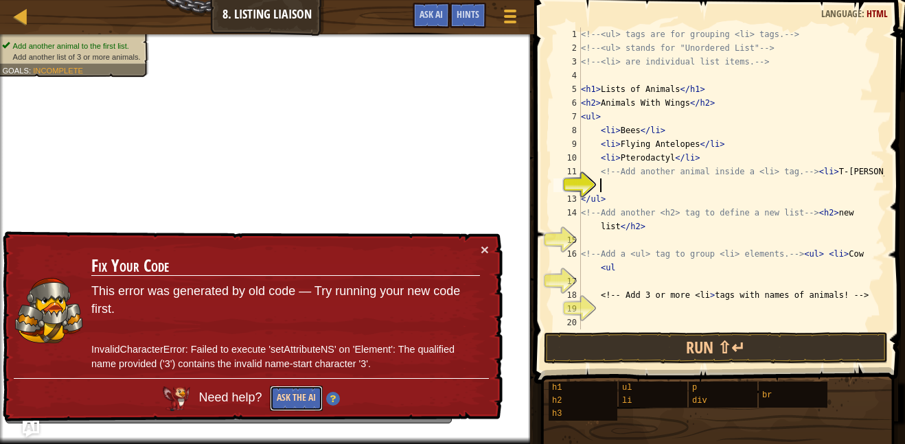
click at [305, 401] on button "Ask the AI" at bounding box center [295, 399] width 54 height 26
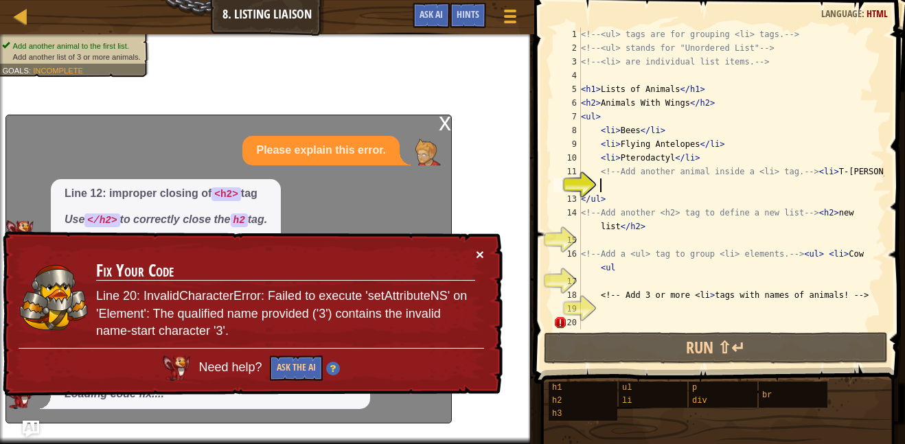
click at [482, 257] on button "×" at bounding box center [480, 258] width 9 height 14
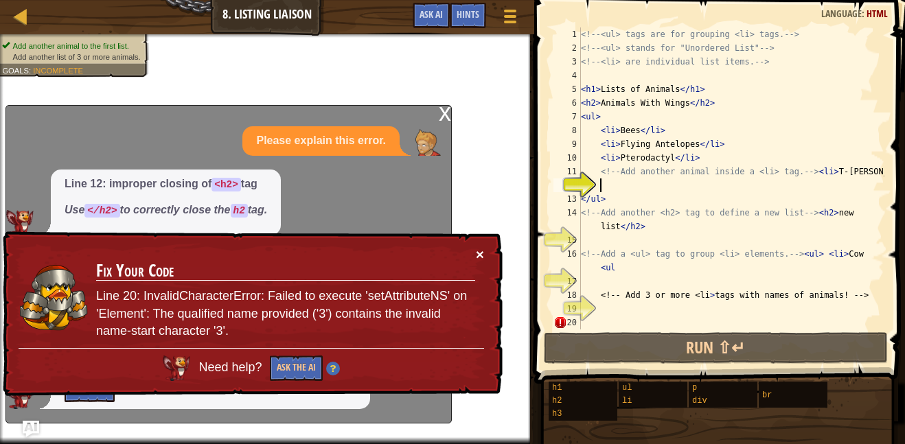
click at [483, 258] on button "×" at bounding box center [478, 251] width 9 height 14
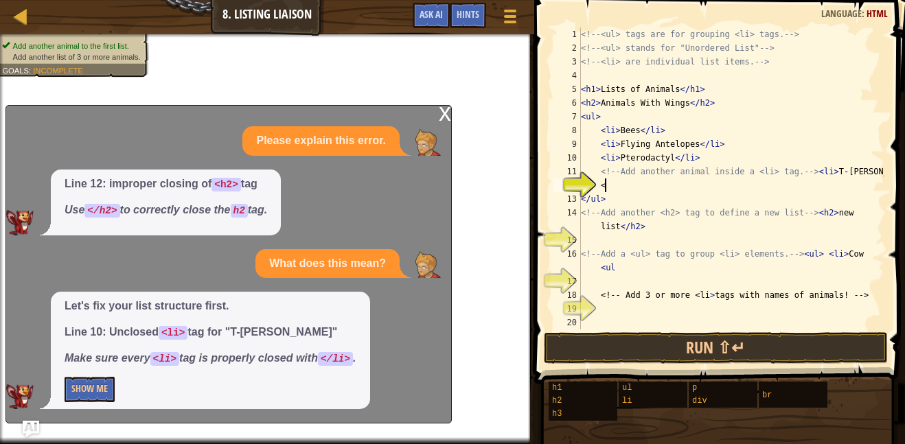
scroll to position [6, 3]
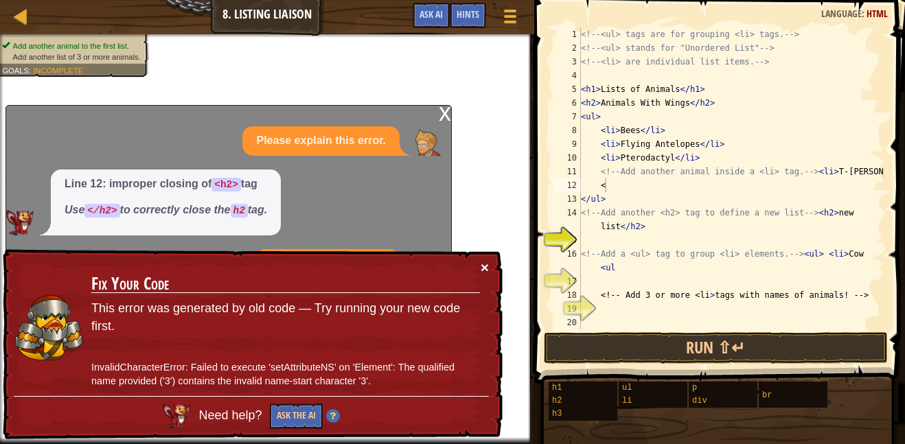
click at [482, 267] on button "×" at bounding box center [485, 271] width 9 height 14
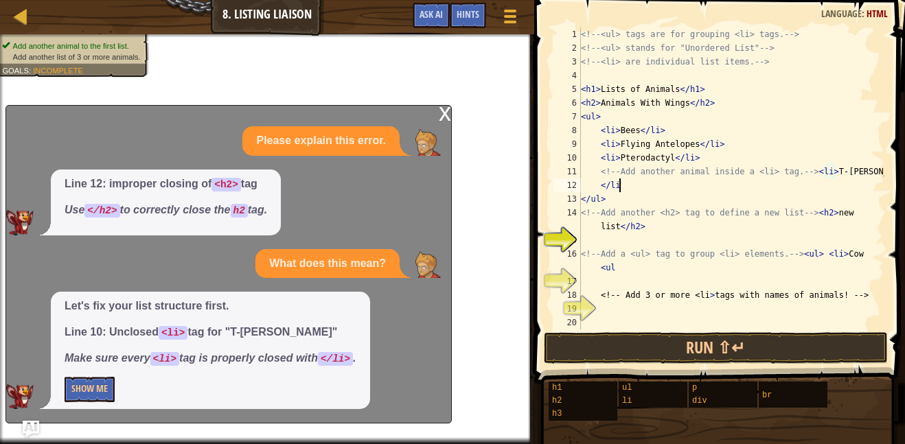
scroll to position [6, 5]
type textarea "</li>"
click at [445, 113] on div "x" at bounding box center [445, 113] width 12 height 14
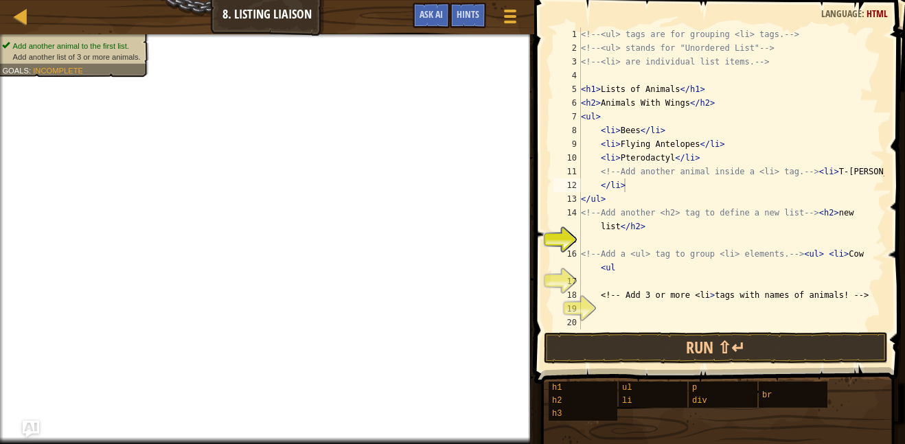
click at [712, 278] on div "<!-- <ul> tags are for grouping <li> tags. --> <!-- <ul> stands for "Unordered …" at bounding box center [731, 191] width 306 height 329
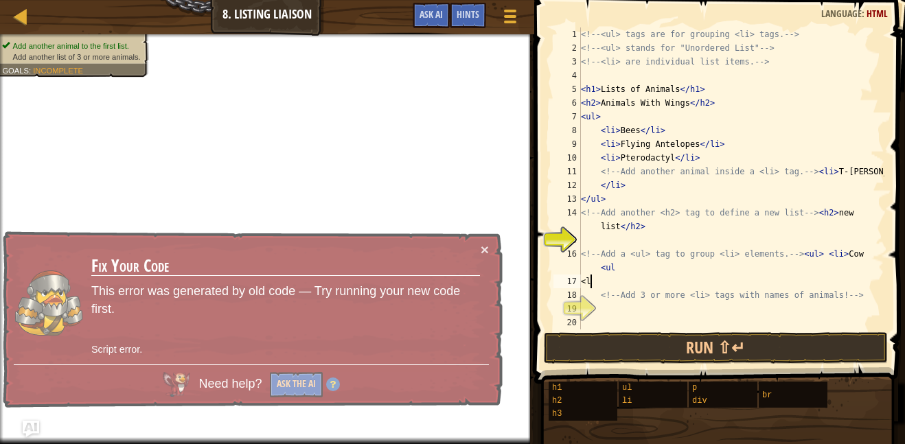
scroll to position [6, 1]
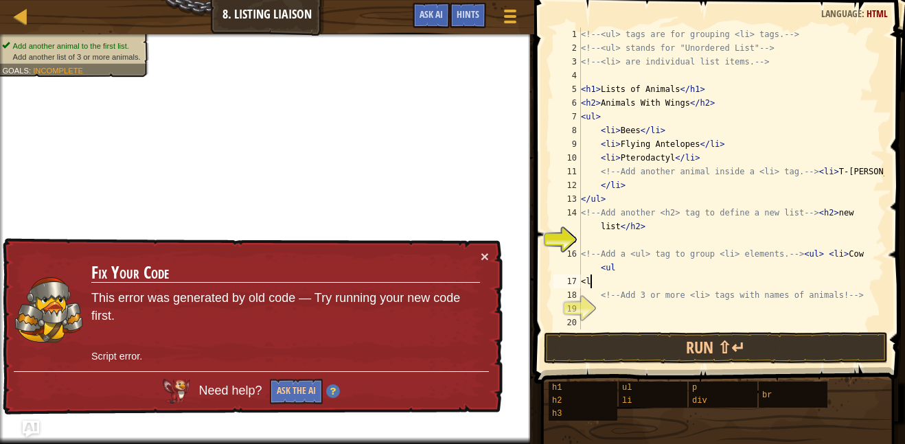
type textarea "<"
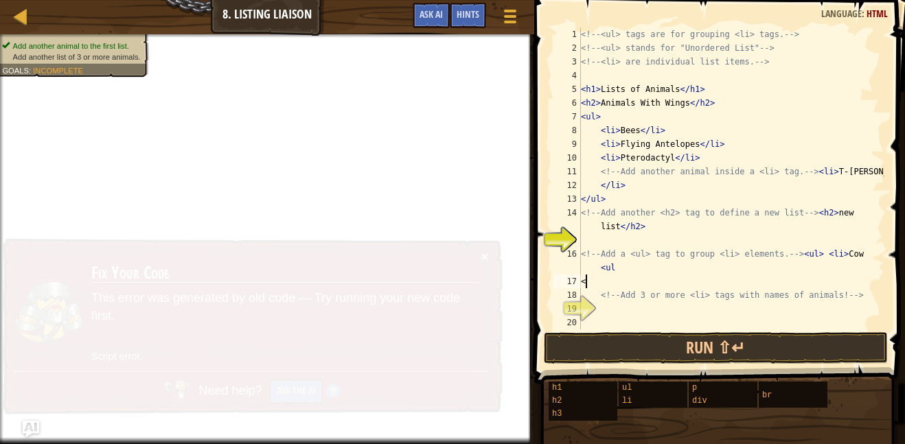
scroll to position [6, 0]
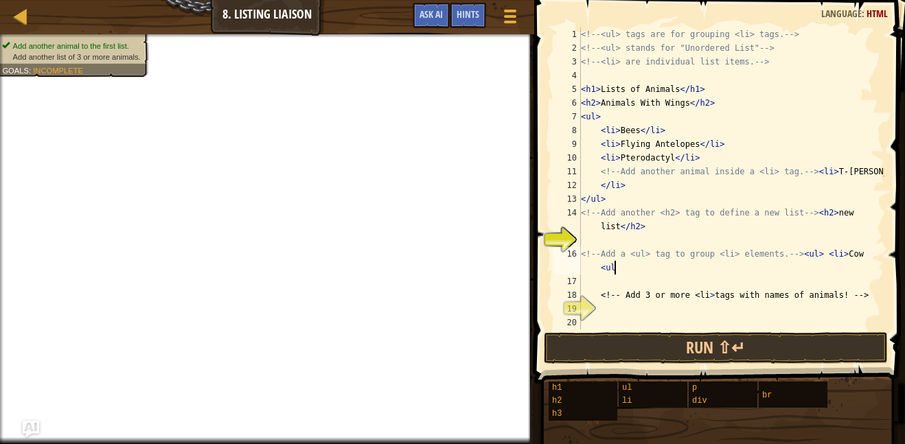
click at [700, 270] on div "<!-- <ul> tags are for grouping <li> tags. --> <!-- <ul> stands for "Unordered …" at bounding box center [731, 191] width 306 height 329
type textarea "<!-- Add a <ul> tag to group <li> elements. --><ul> <li> Cow <ul>"
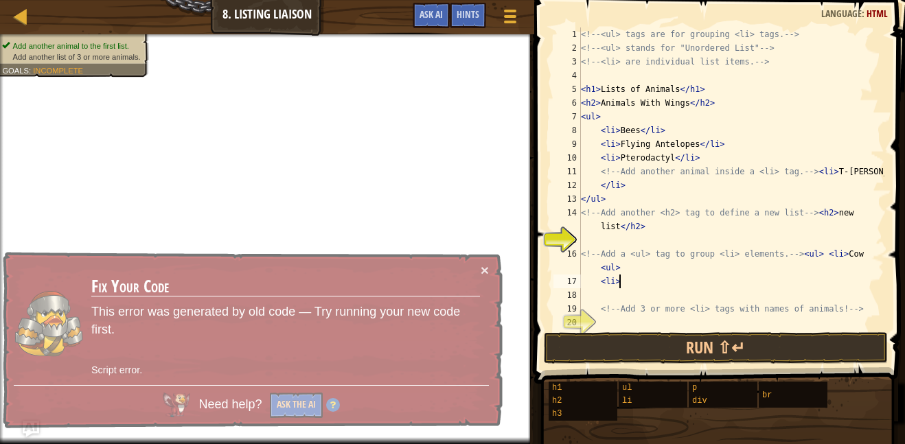
scroll to position [6, 5]
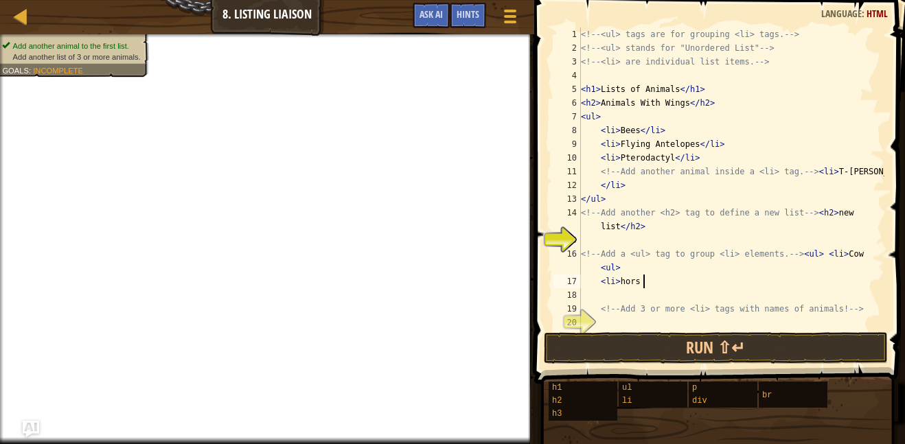
type textarea "<li> horse"
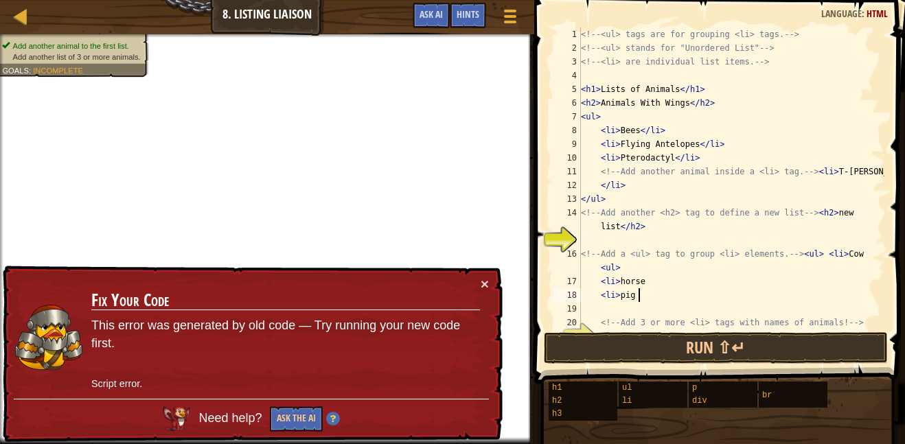
scroll to position [6, 8]
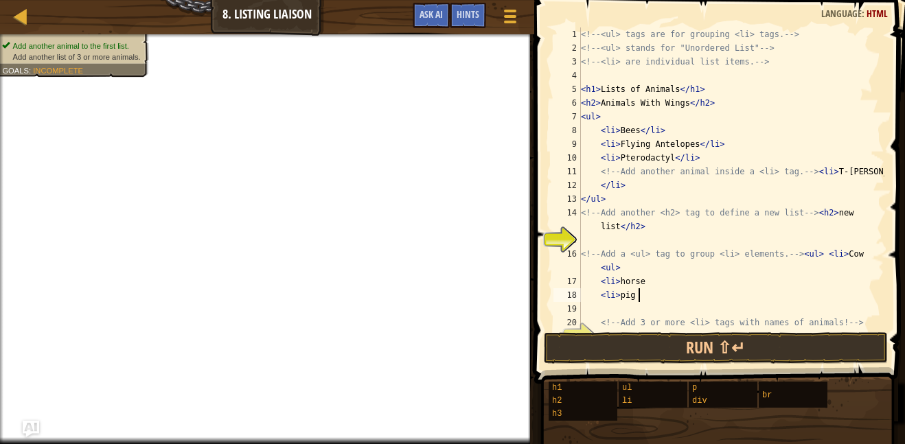
click at [649, 281] on div "<!-- <ul> tags are for grouping <li> tags. --> <!-- <ul> stands for "Unordered …" at bounding box center [731, 191] width 306 height 329
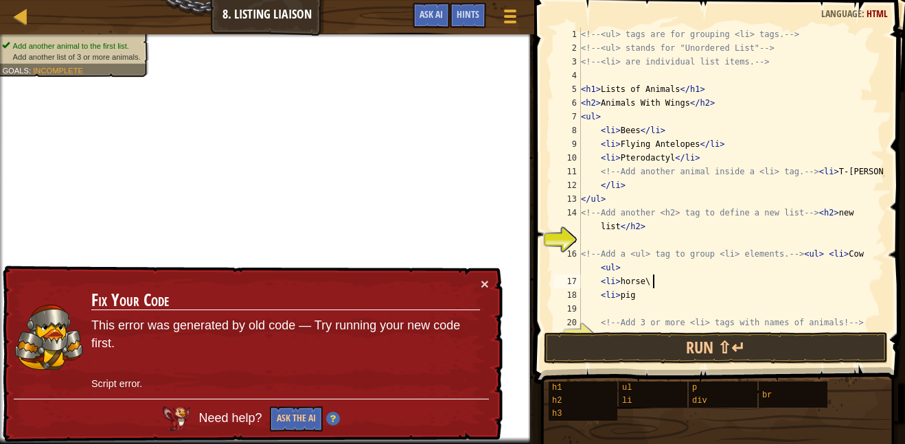
type textarea "<li> horse"
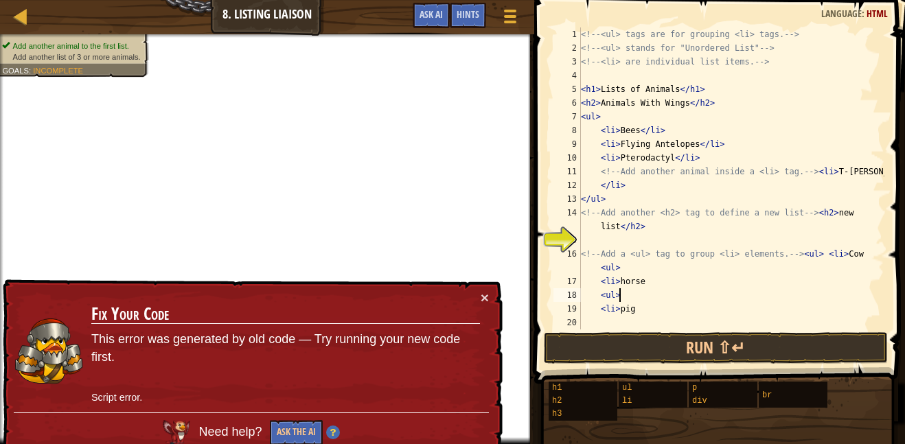
scroll to position [6, 5]
click at [598, 283] on div "<!-- <ul> tags are for grouping <li> tags. --> <!-- <ul> stands for "Unordered …" at bounding box center [731, 191] width 306 height 329
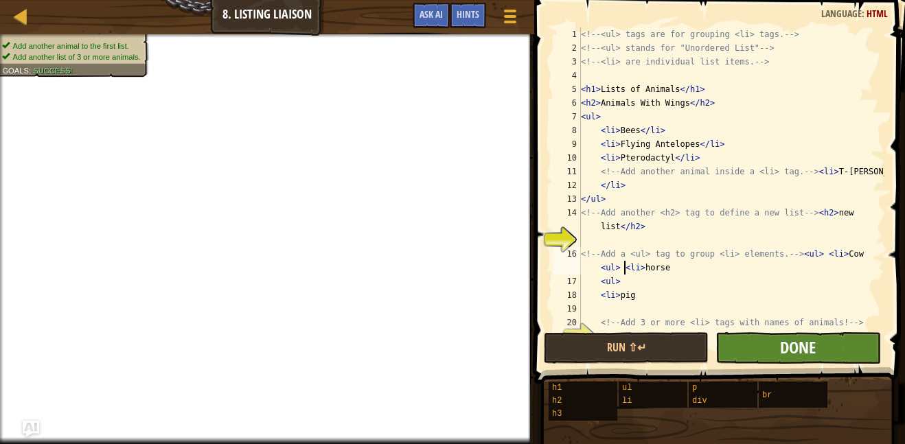
type textarea "<!-- Add a <ul> tag to group <li> elements. --><ul> <li> Cow <ul> <li> horse"
click at [783, 347] on span "Done" at bounding box center [798, 347] width 36 height 22
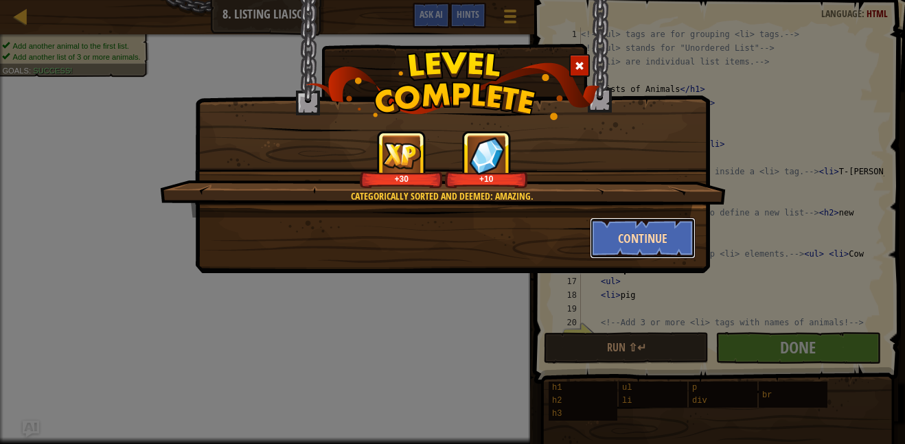
click at [657, 248] on button "Continue" at bounding box center [643, 238] width 106 height 41
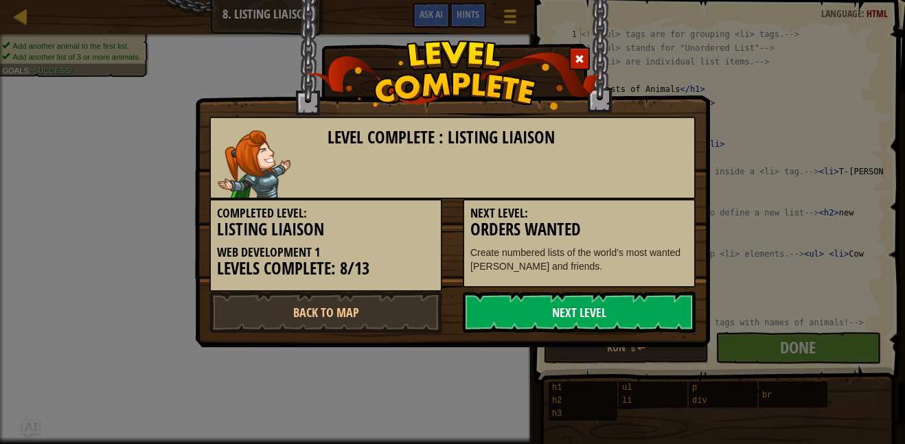
click at [607, 300] on link "Next Level" at bounding box center [579, 312] width 233 height 41
click at [607, 311] on link "Next Level" at bounding box center [579, 312] width 233 height 41
click at [623, 317] on link "Next Level" at bounding box center [579, 312] width 233 height 41
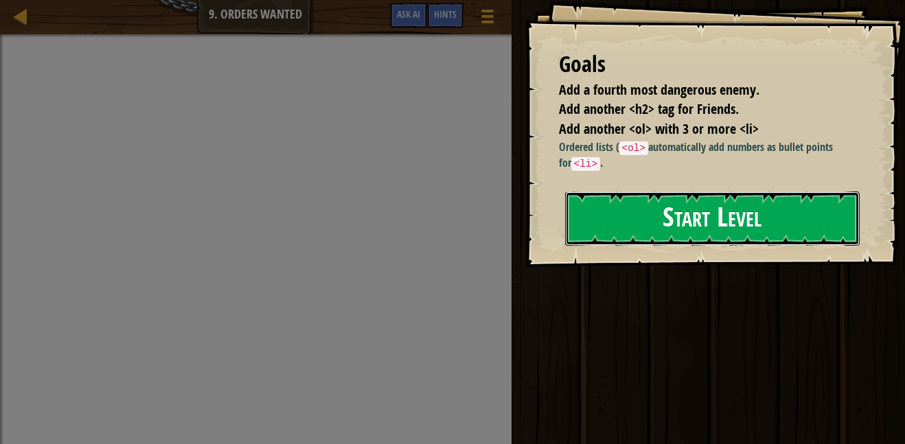
click at [621, 238] on button "Start Level" at bounding box center [712, 218] width 294 height 54
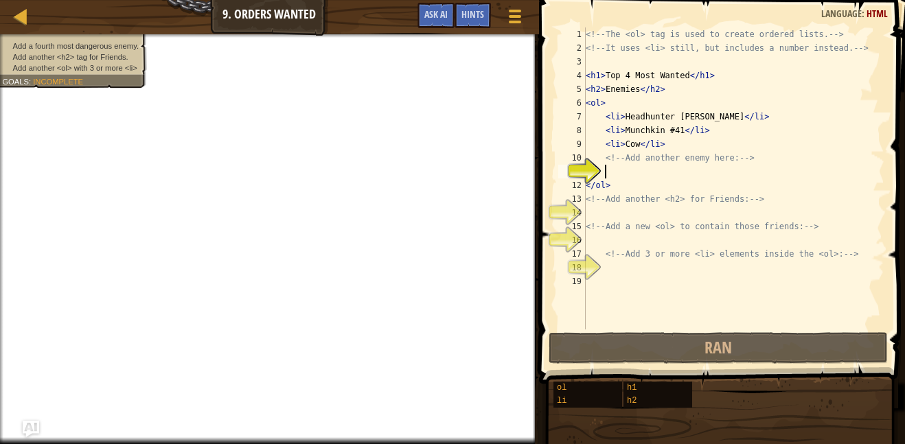
click at [692, 145] on div "<!-- The <ol> tag is used to create ordered lists. --> <!-- It uses <li> still,…" at bounding box center [733, 191] width 301 height 329
click at [794, 157] on div "<!-- The <ol> tag is used to create ordered lists. --> <!-- It uses <li> still,…" at bounding box center [733, 191] width 301 height 329
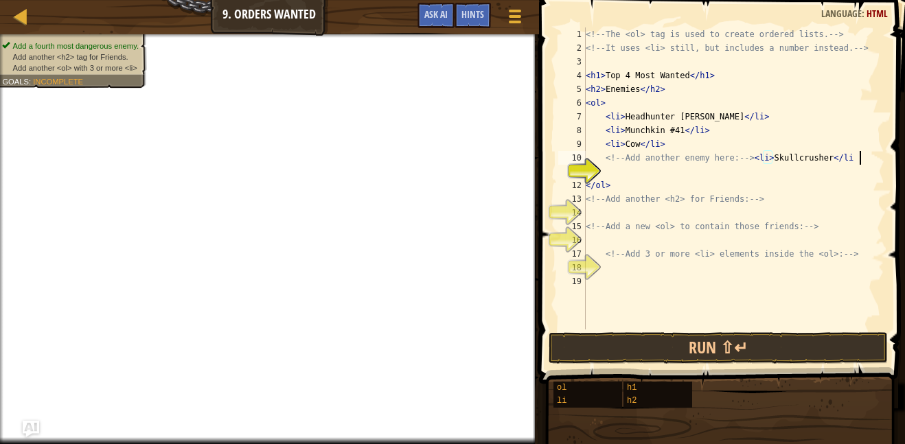
scroll to position [6, 39]
click at [818, 195] on div "<!-- The <ol> tag is used to create ordered lists. --> <!-- It uses <li> still,…" at bounding box center [733, 191] width 301 height 329
click at [848, 228] on div "<!-- The <ol> tag is used to create ordered lists. --> <!-- It uses <li> still,…" at bounding box center [733, 191] width 301 height 329
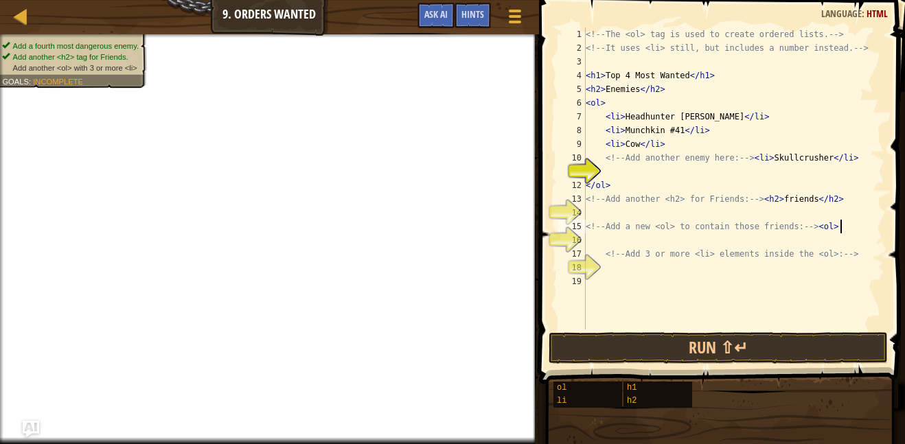
click at [865, 255] on div "<!-- The <ol> tag is used to create ordered lists. --> <!-- It uses <li> still,…" at bounding box center [733, 191] width 301 height 329
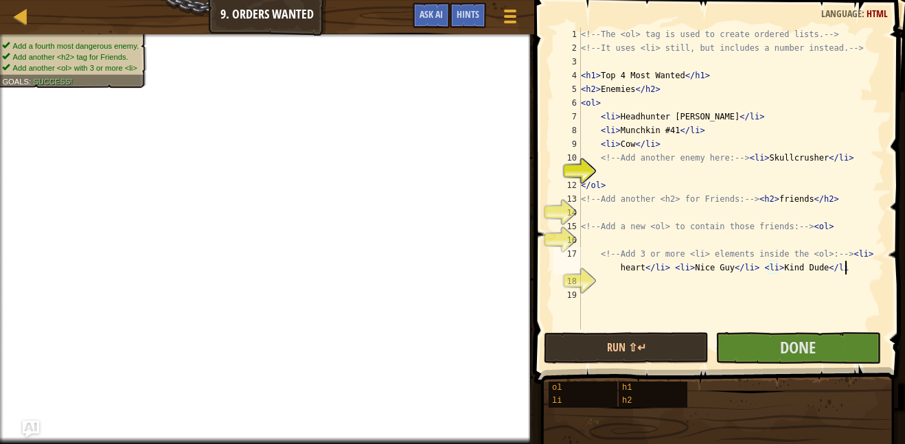
scroll to position [6, 75]
type textarea "<!-- Add 3 or more <li> elements inside the <ol>: --><li> heart</li> <li> Nice …"
click at [797, 361] on button "Done" at bounding box center [797, 348] width 165 height 32
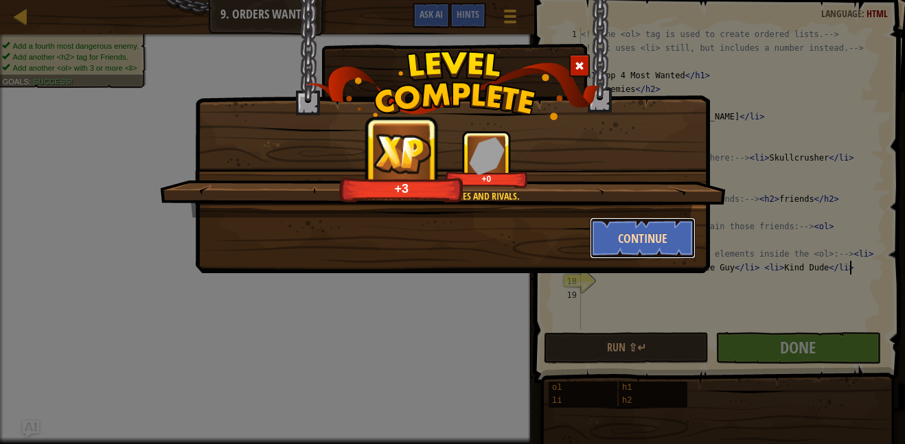
click at [660, 251] on button "Continue" at bounding box center [643, 238] width 106 height 41
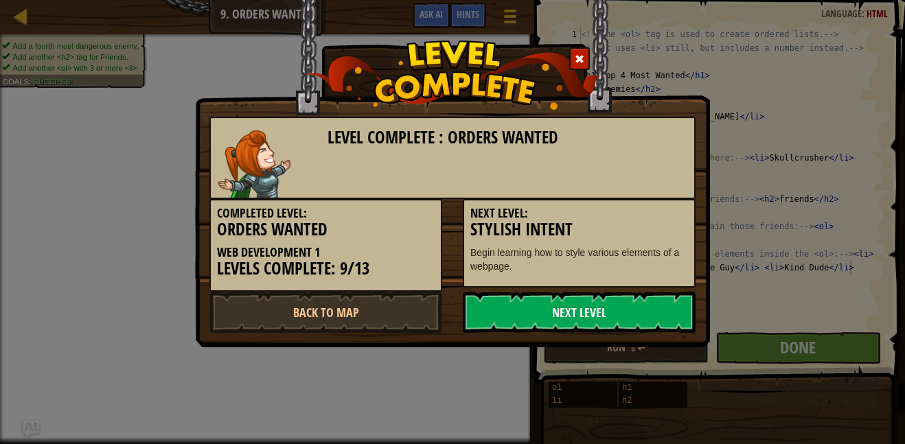
click at [484, 301] on link "Next Level" at bounding box center [579, 312] width 233 height 41
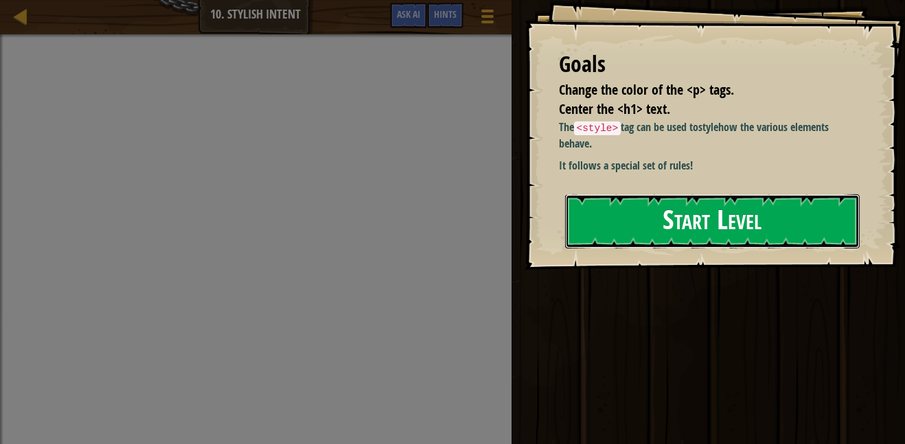
click at [630, 220] on button "Start Level" at bounding box center [712, 221] width 294 height 54
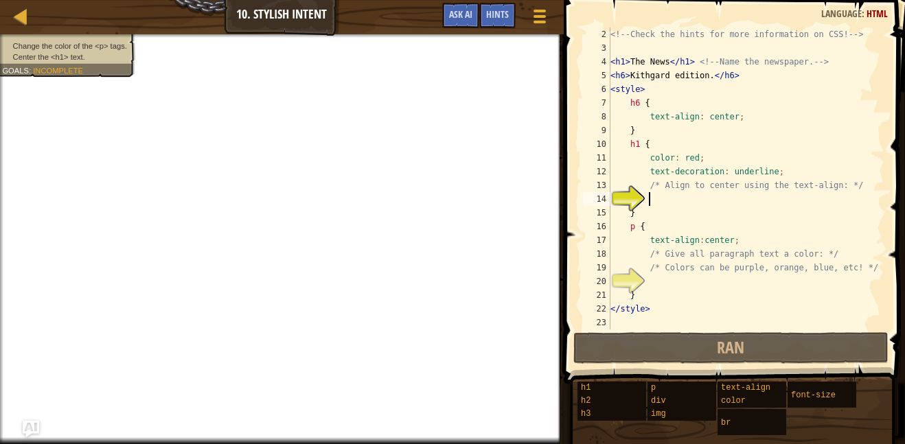
scroll to position [14, 0]
click at [838, 255] on div "<!-- Check the hints for more information on CSS! --> < h1 > The News </ h1 > <…" at bounding box center [745, 191] width 277 height 329
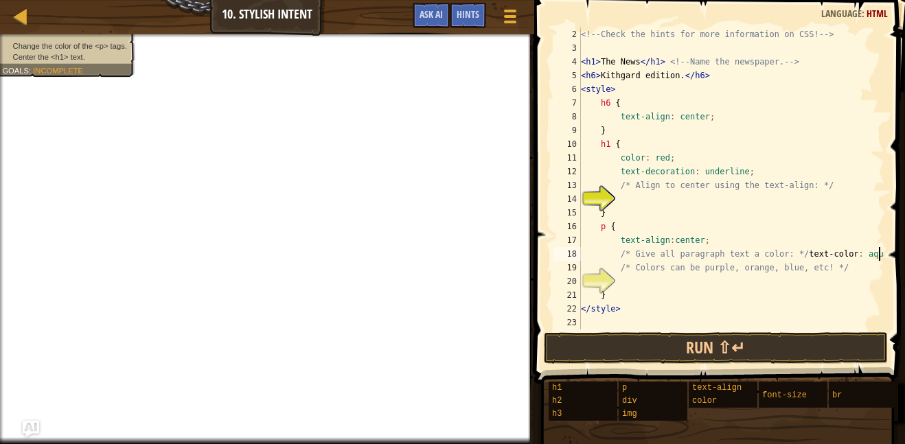
scroll to position [6, 43]
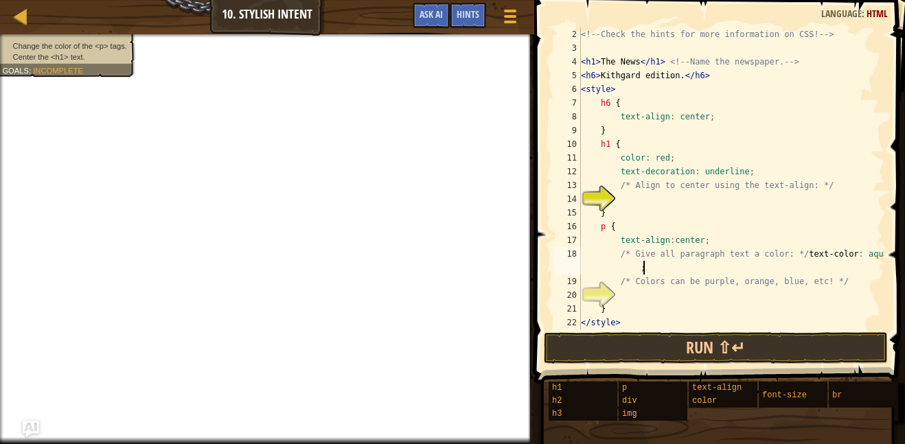
type textarea "/* Give all paragraph text a color: */text-color: aqua"
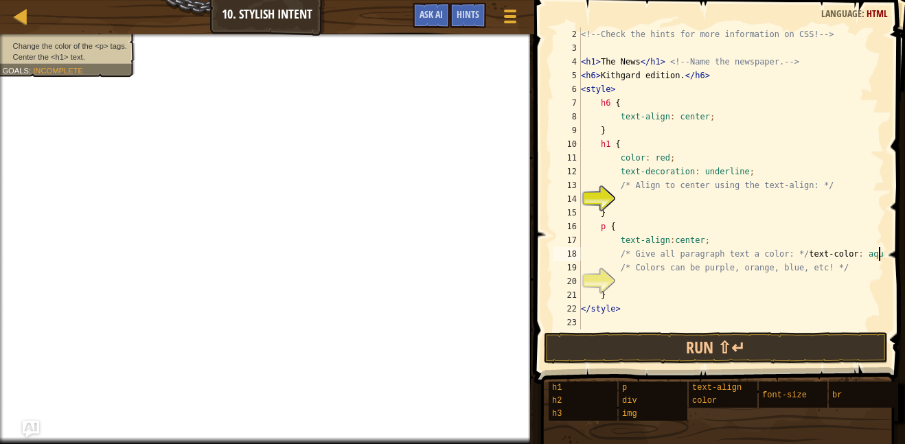
scroll to position [6, 42]
